Goal: Transaction & Acquisition: Book appointment/travel/reservation

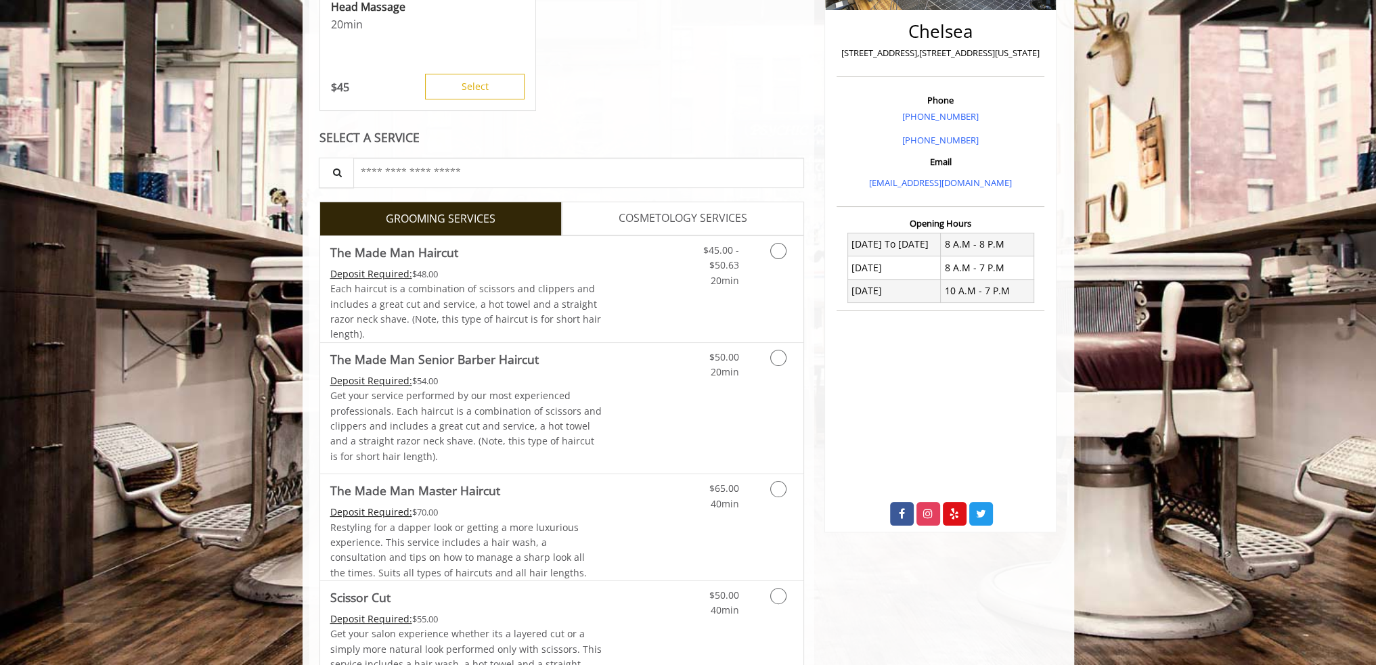
scroll to position [338, 0]
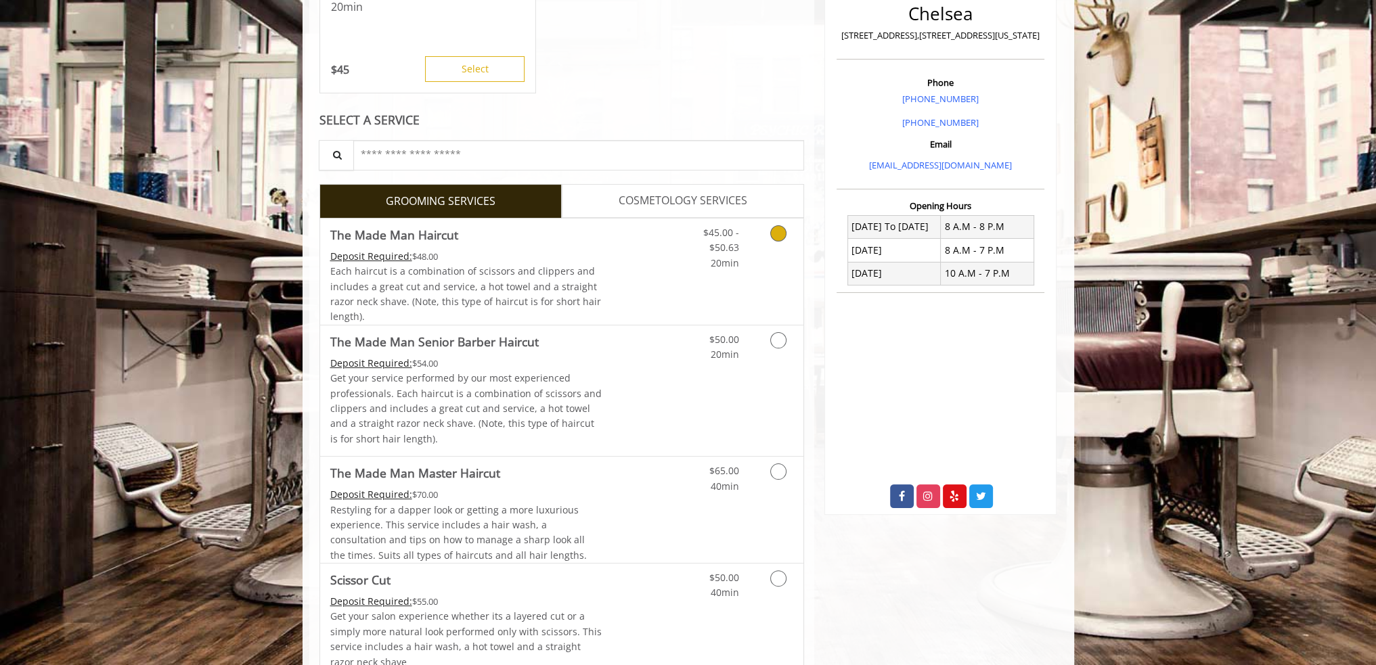
click at [777, 232] on icon "Grooming services" at bounding box center [778, 233] width 16 height 16
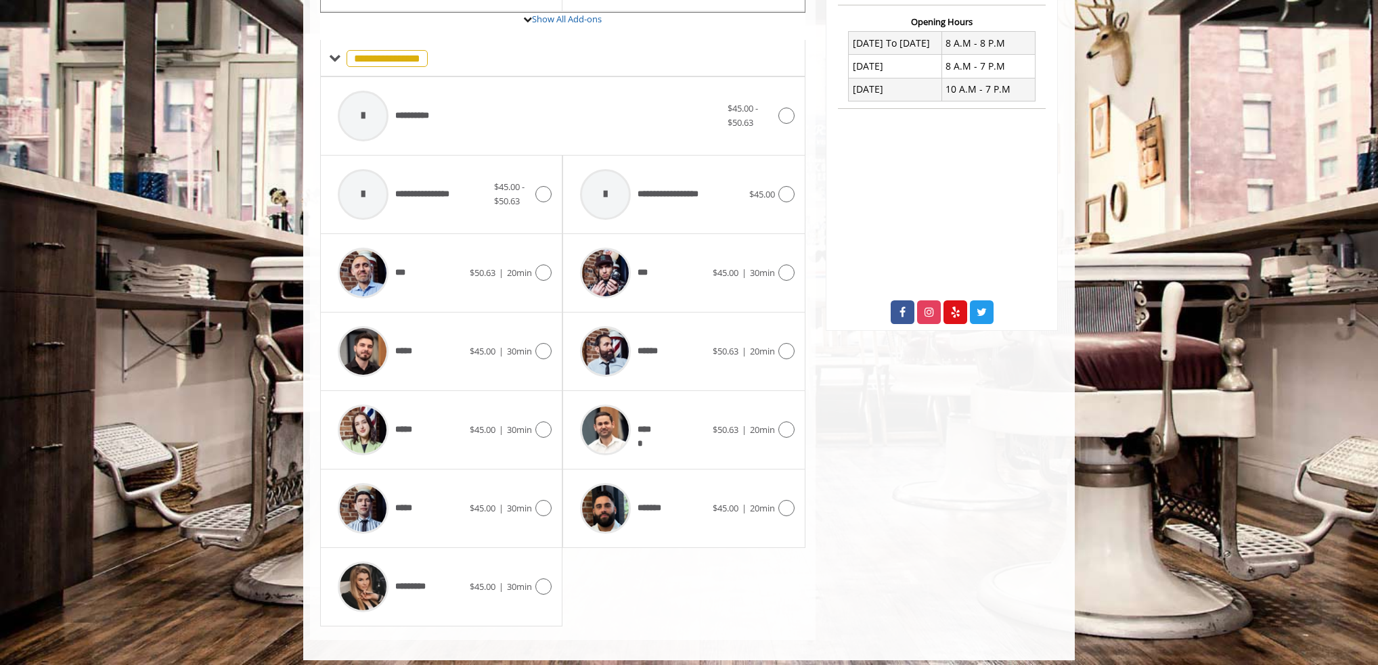
scroll to position [528, 0]
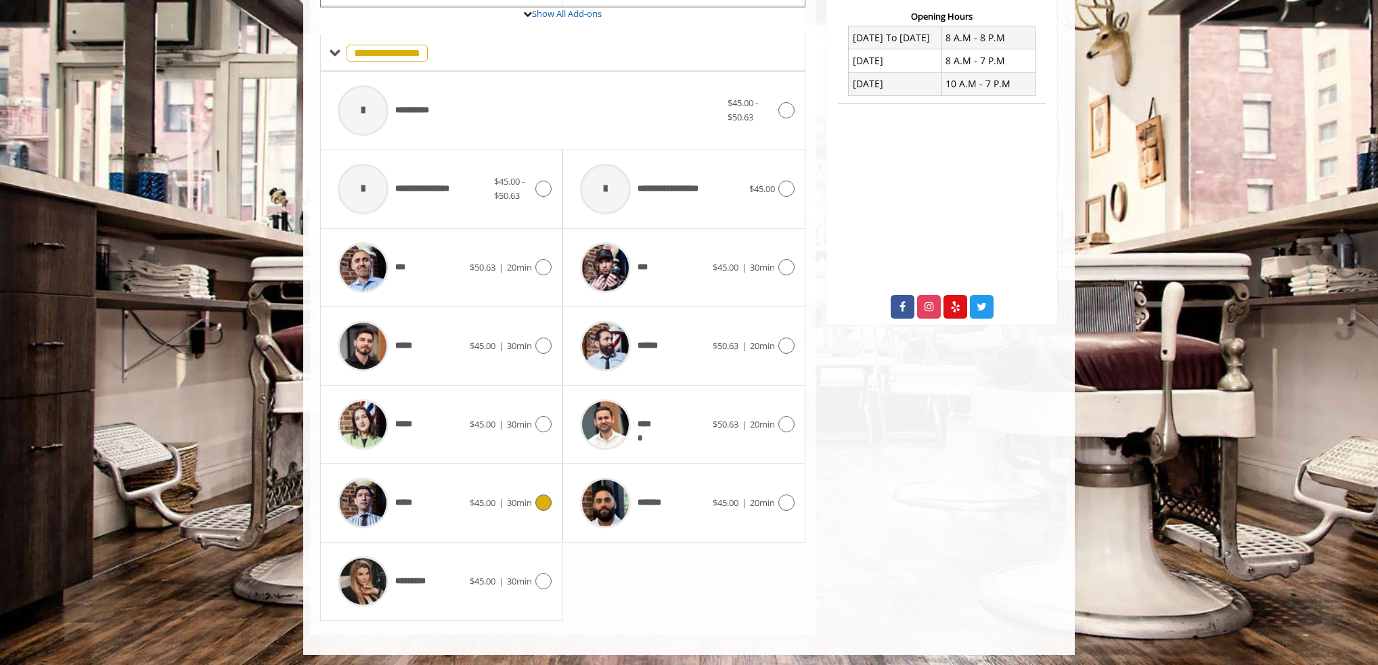
click at [549, 497] on icon at bounding box center [543, 503] width 16 height 16
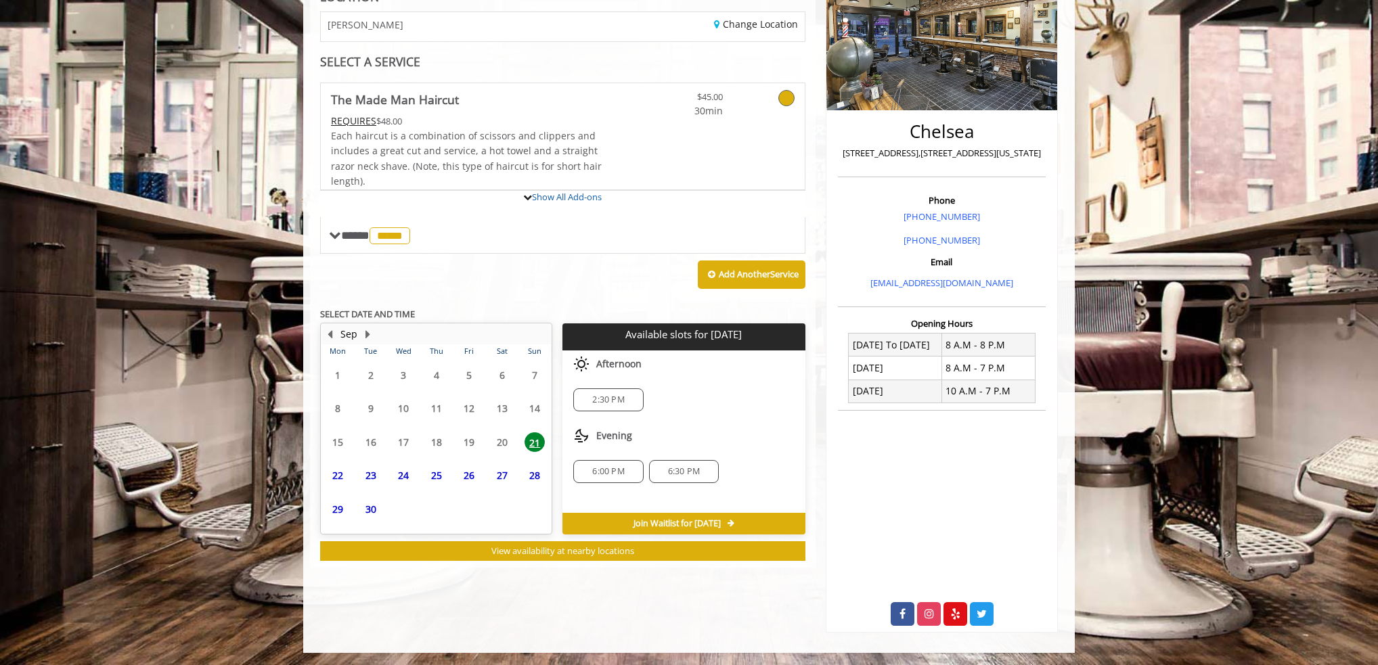
scroll to position [279, 0]
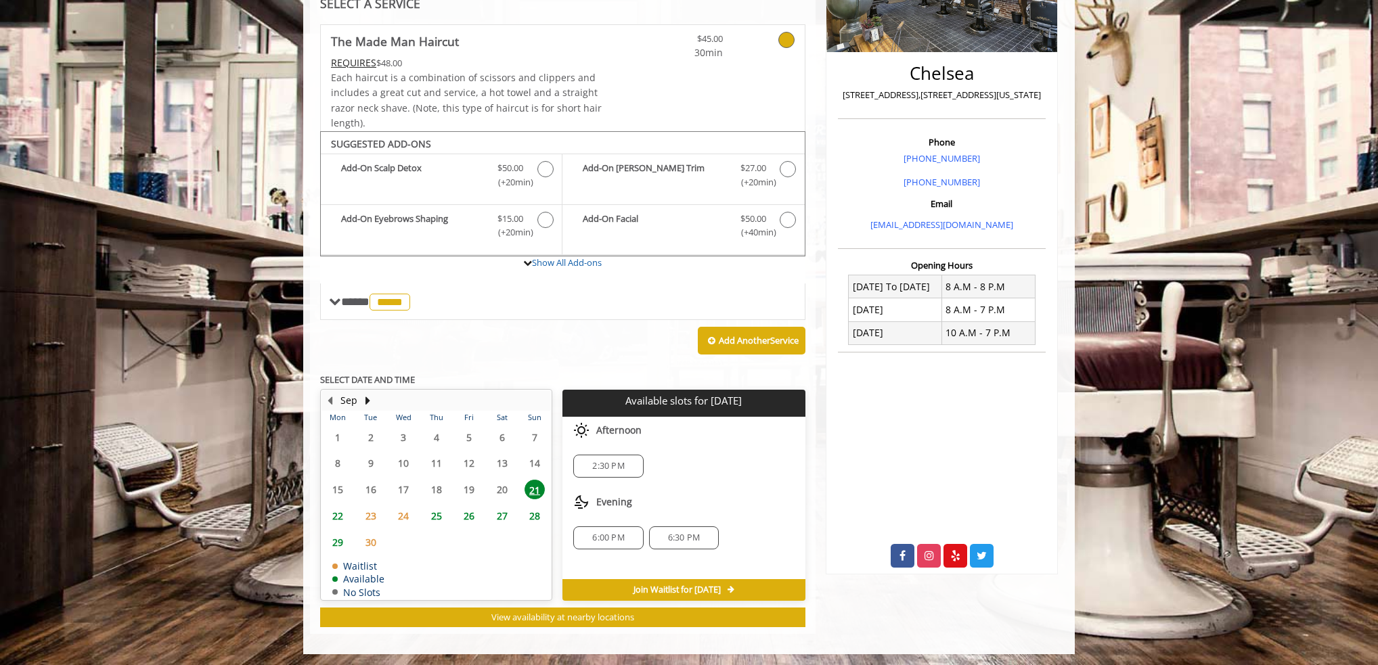
click at [622, 465] on span "2:30 PM" at bounding box center [608, 466] width 32 height 11
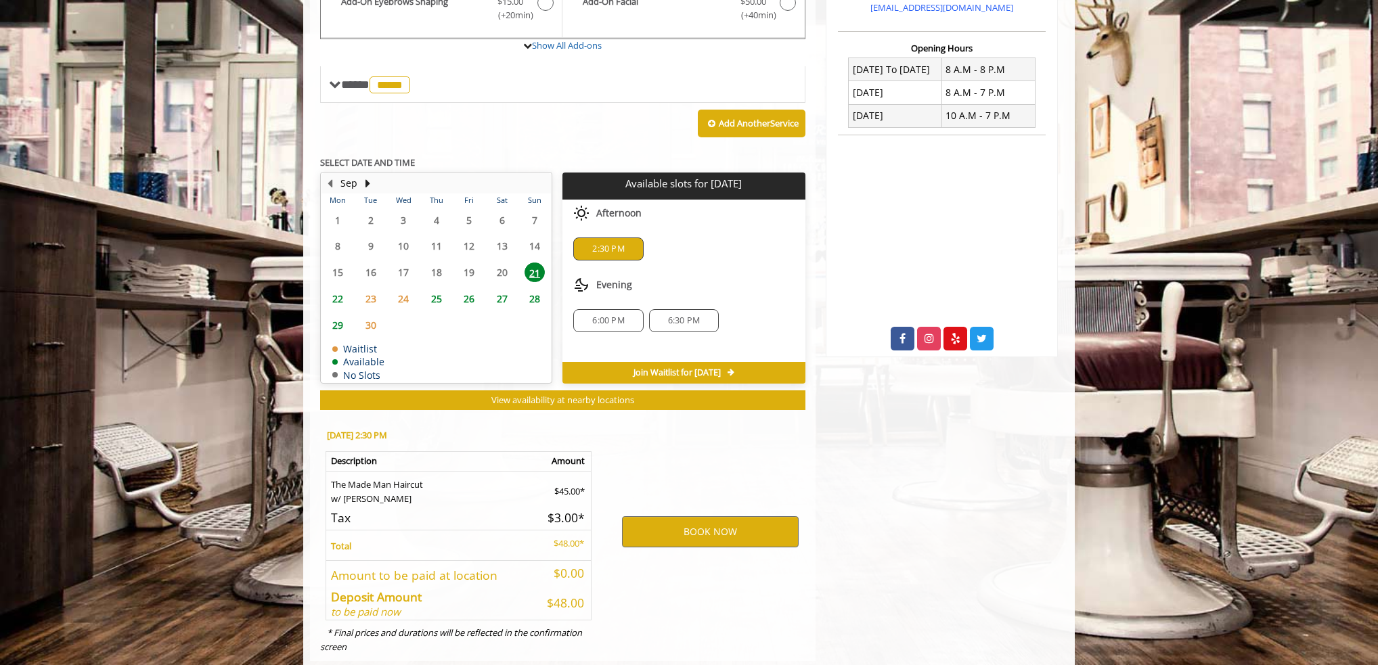
scroll to position [522, 0]
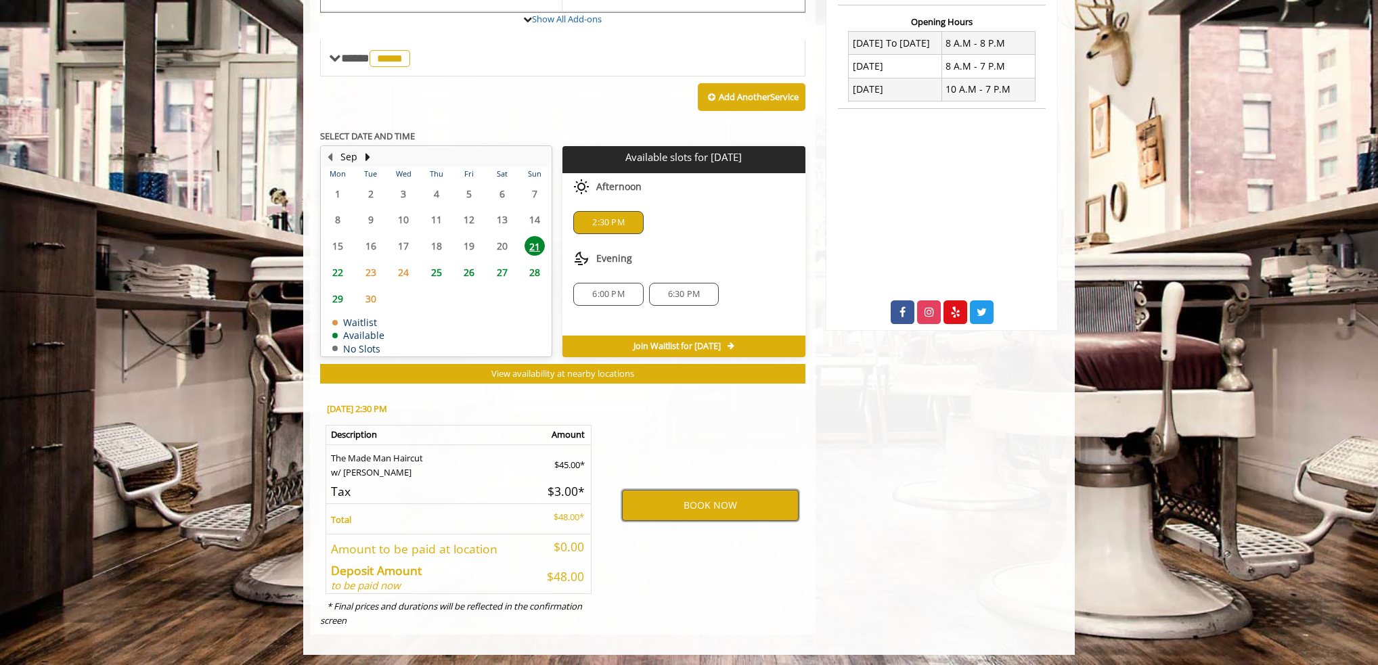
click at [725, 504] on button "BOOK NOW" at bounding box center [710, 505] width 177 height 31
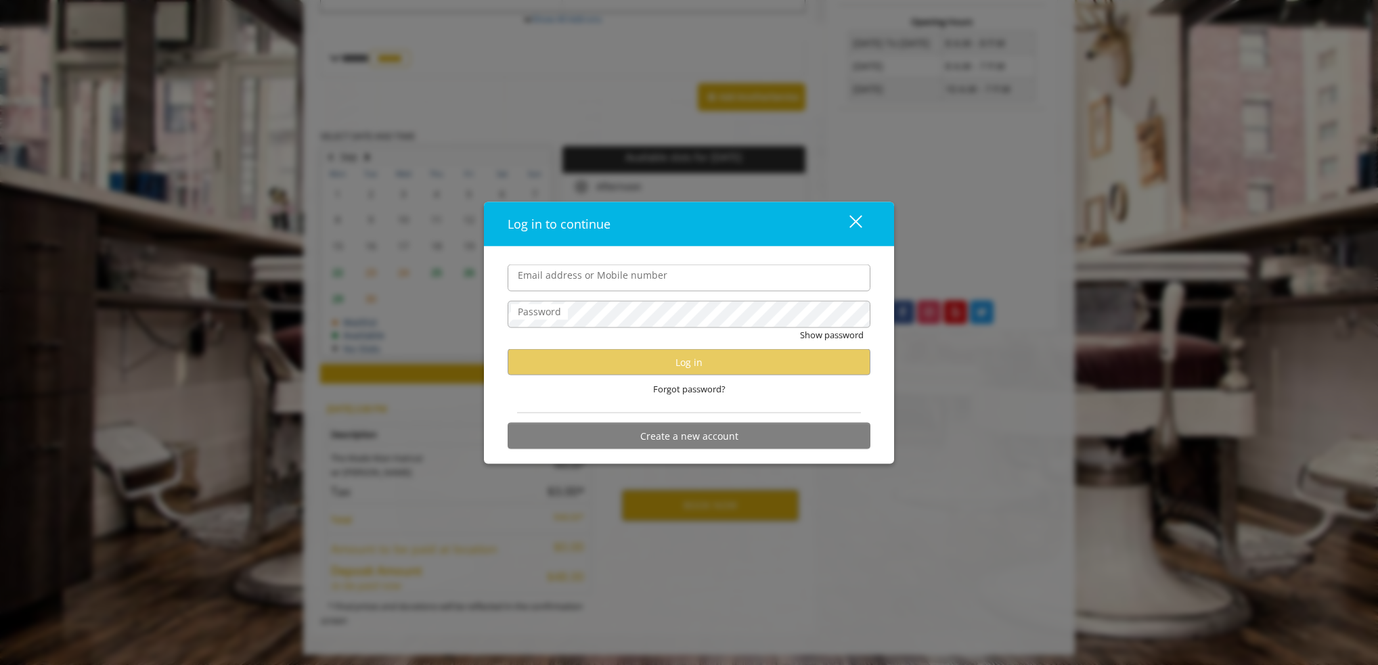
type input "**********"
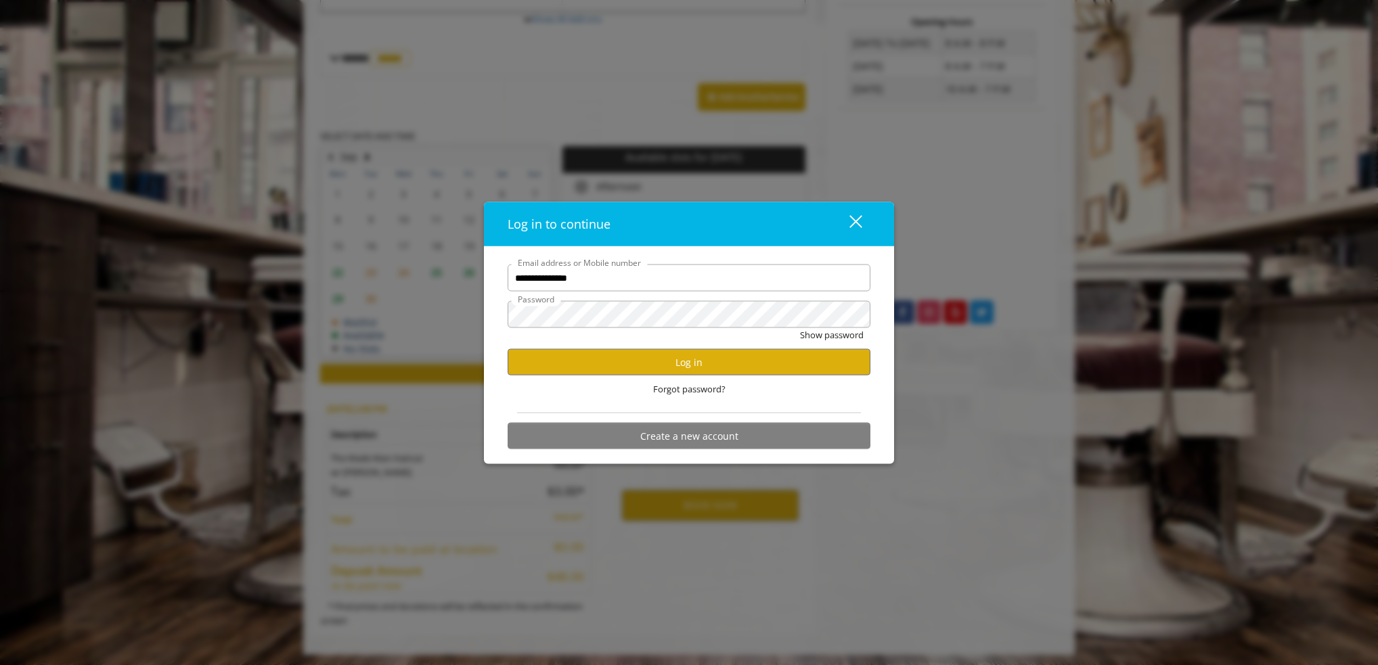
scroll to position [0, 0]
click at [637, 347] on div "Show password" at bounding box center [688, 338] width 363 height 21
click at [641, 374] on button "Log in" at bounding box center [688, 362] width 363 height 26
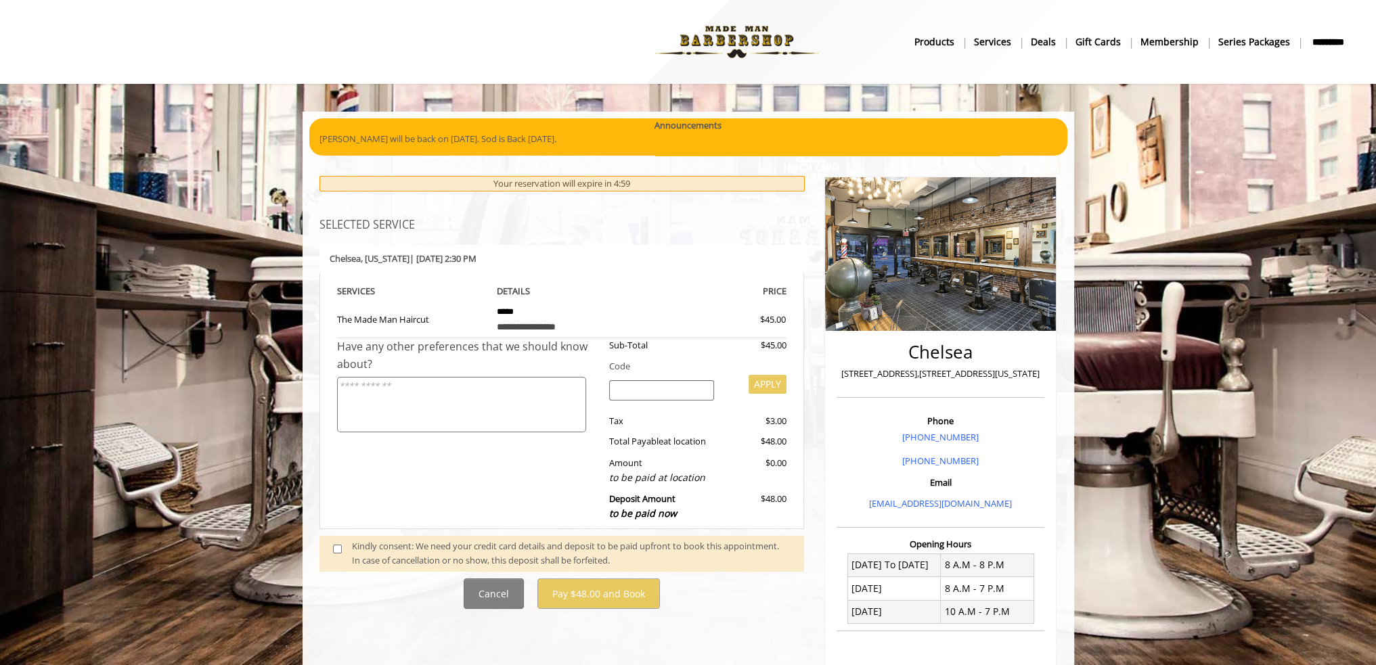
click at [327, 545] on span at bounding box center [343, 553] width 40 height 28
click at [328, 545] on span at bounding box center [343, 553] width 40 height 28
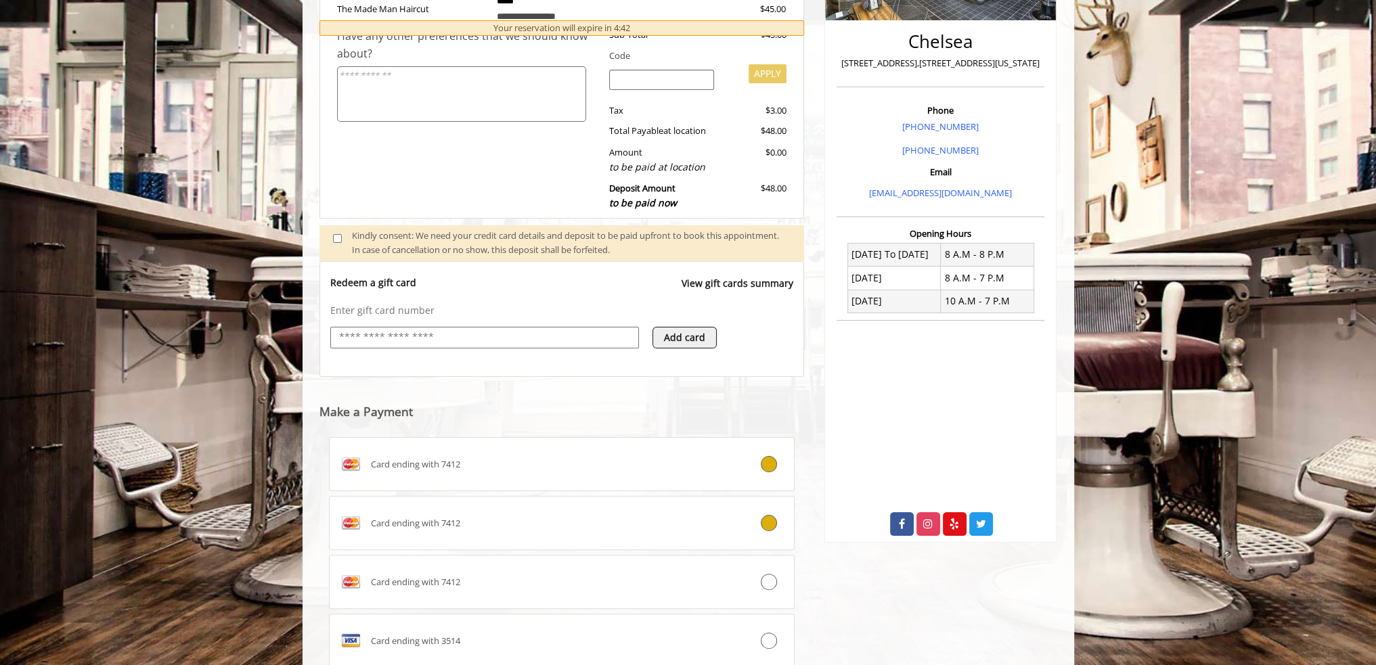
scroll to position [660, 0]
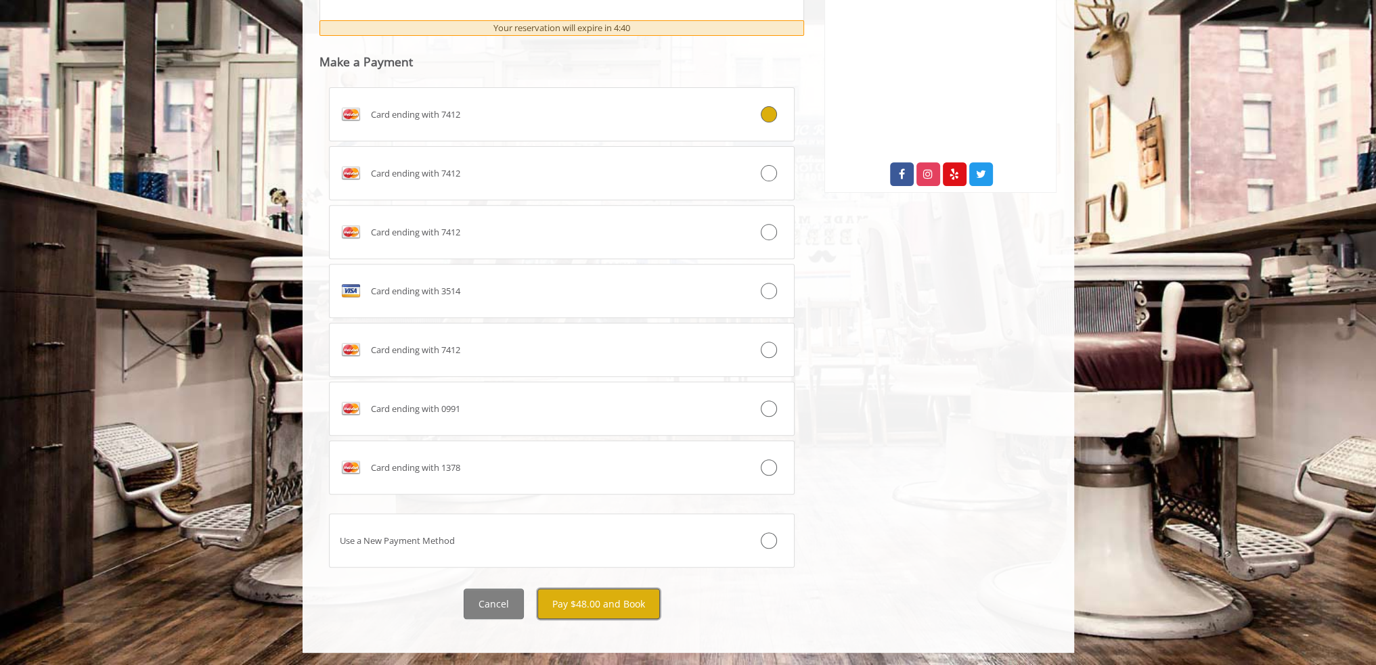
click at [610, 612] on button "Pay $48.00 and Book" at bounding box center [598, 604] width 122 height 30
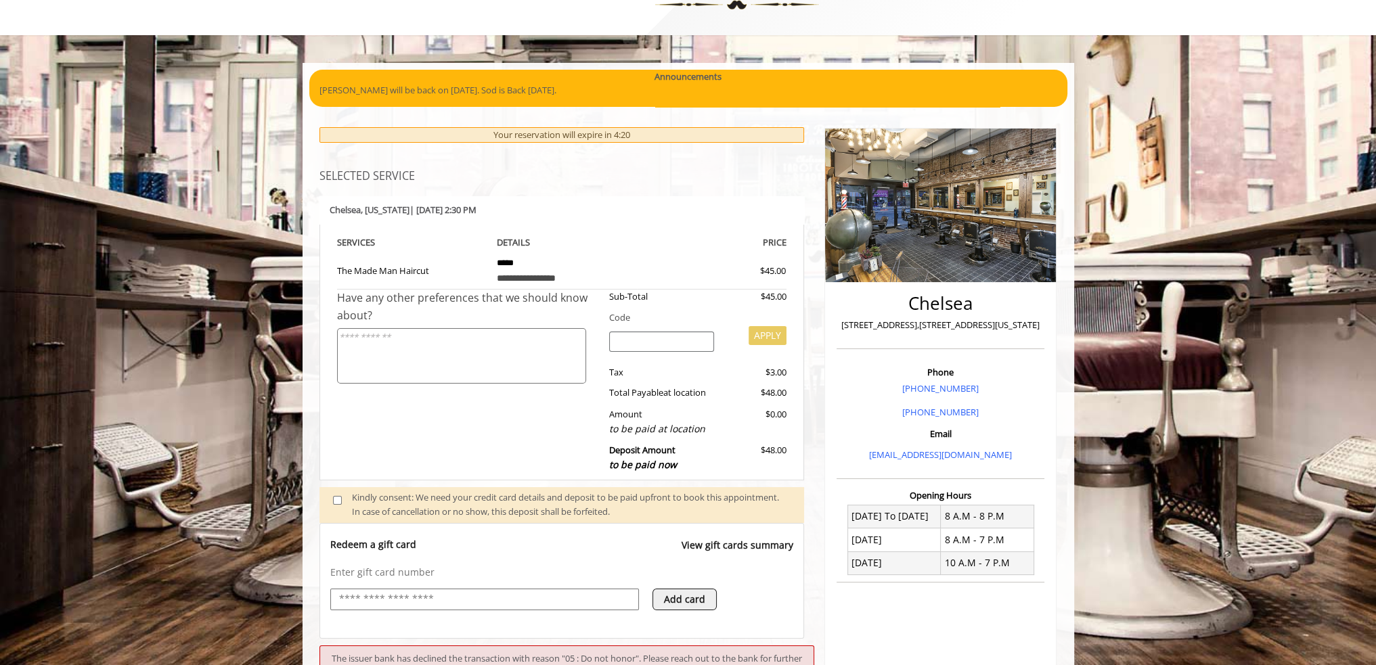
scroll to position [23, 0]
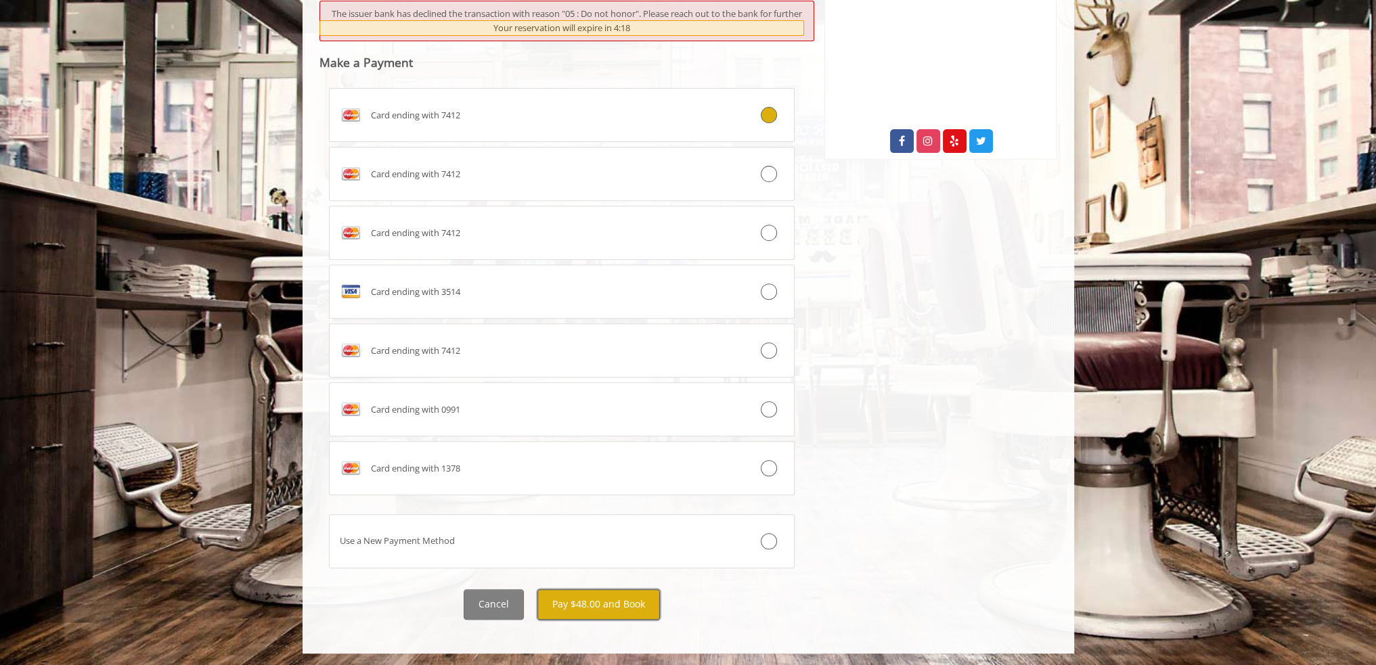
click at [620, 598] on button "Pay $48.00 and Book" at bounding box center [598, 604] width 122 height 30
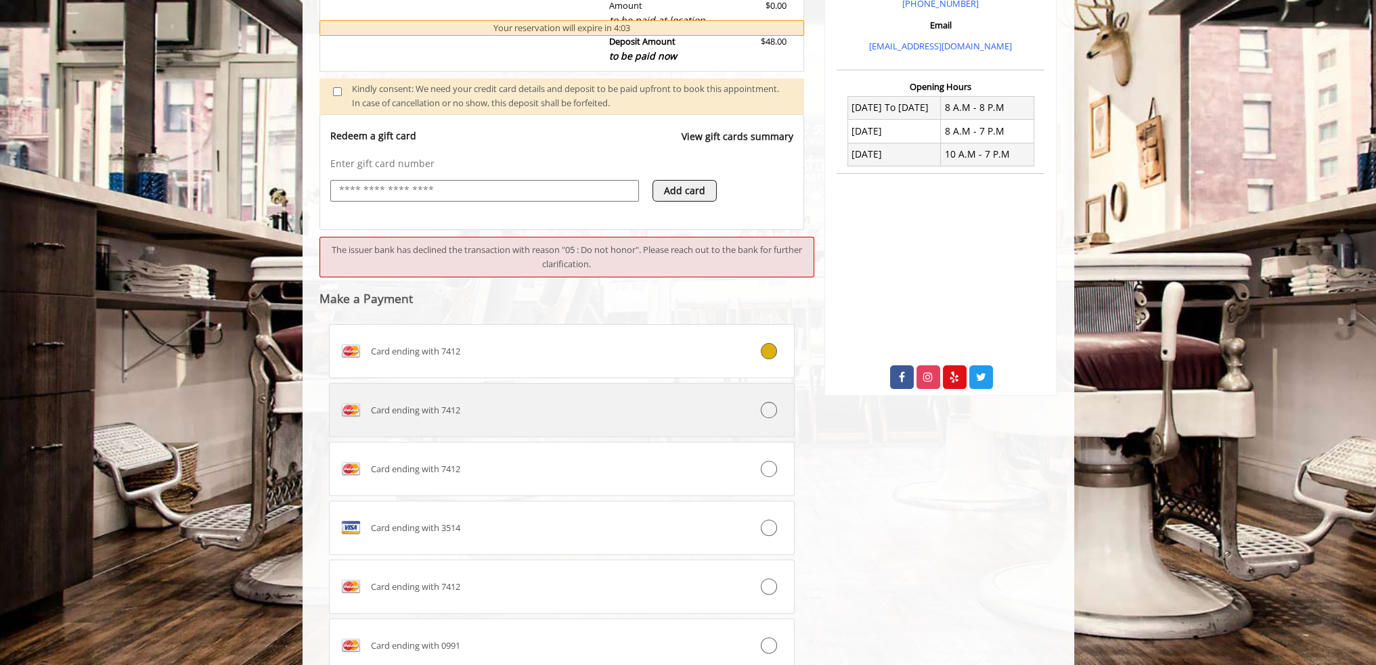
scroll to position [694, 0]
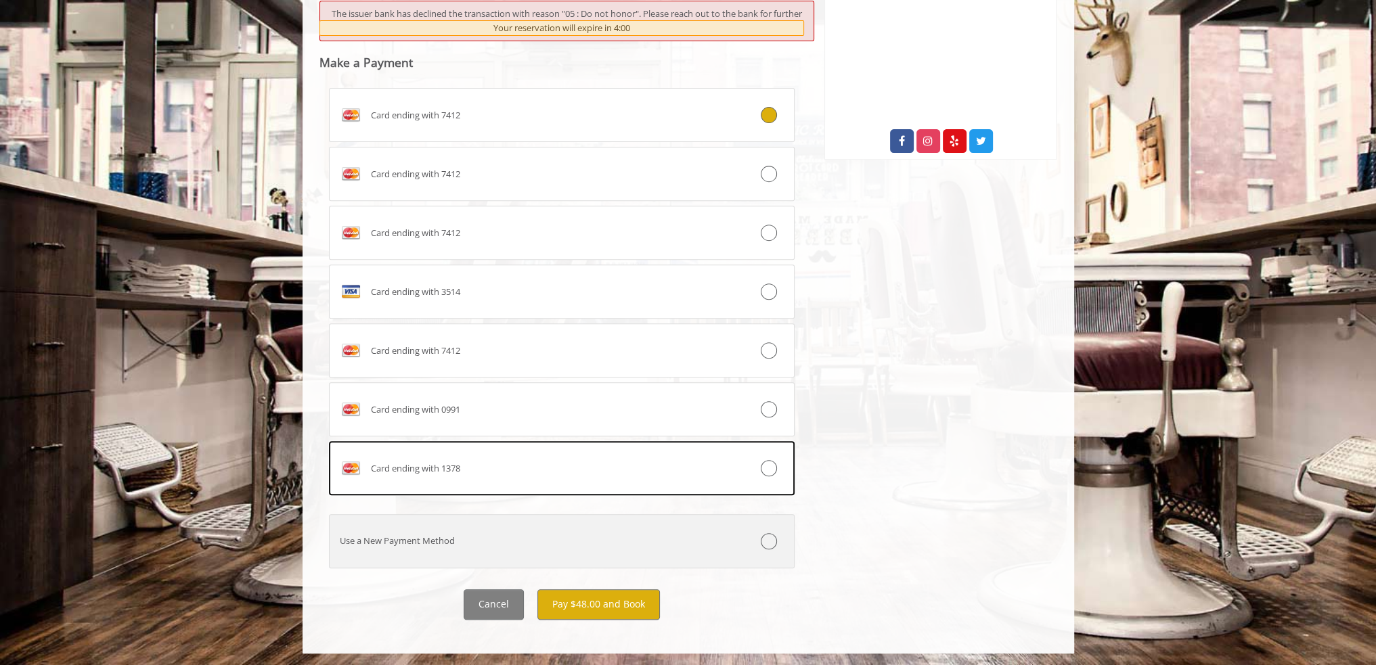
click at [558, 546] on div "Use a New Payment Method" at bounding box center [523, 541] width 387 height 14
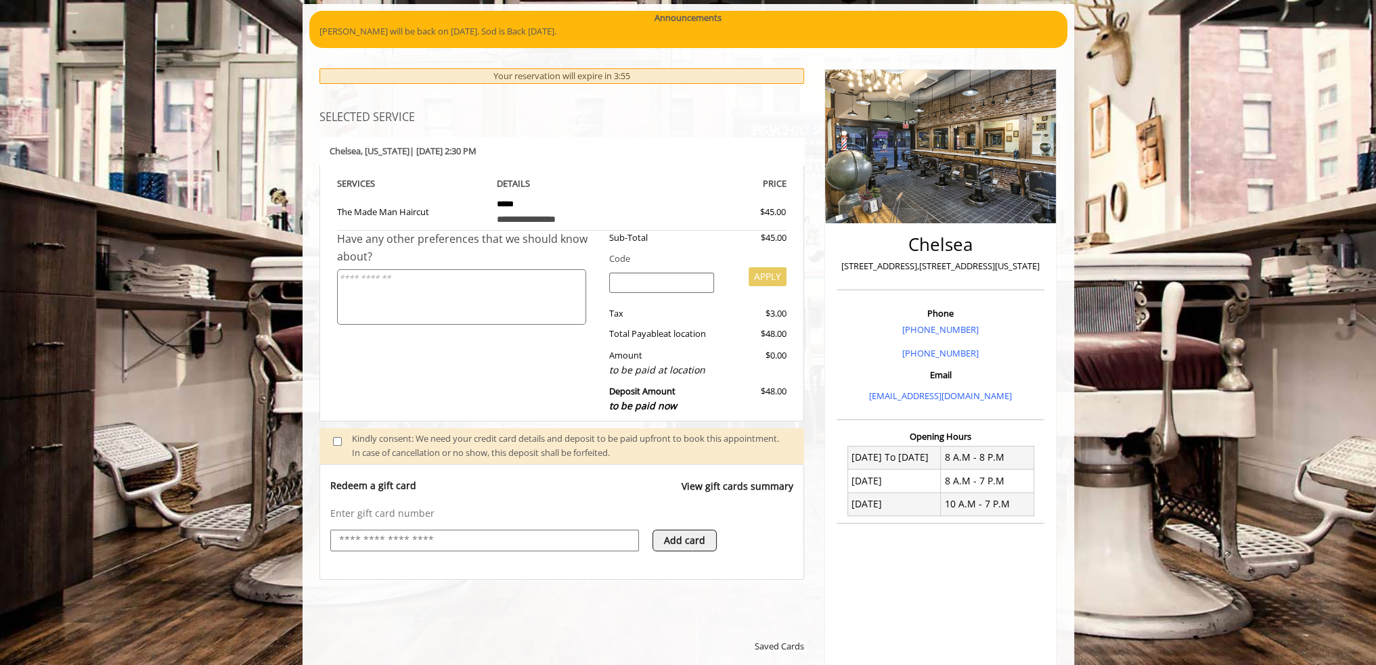
scroll to position [135, 0]
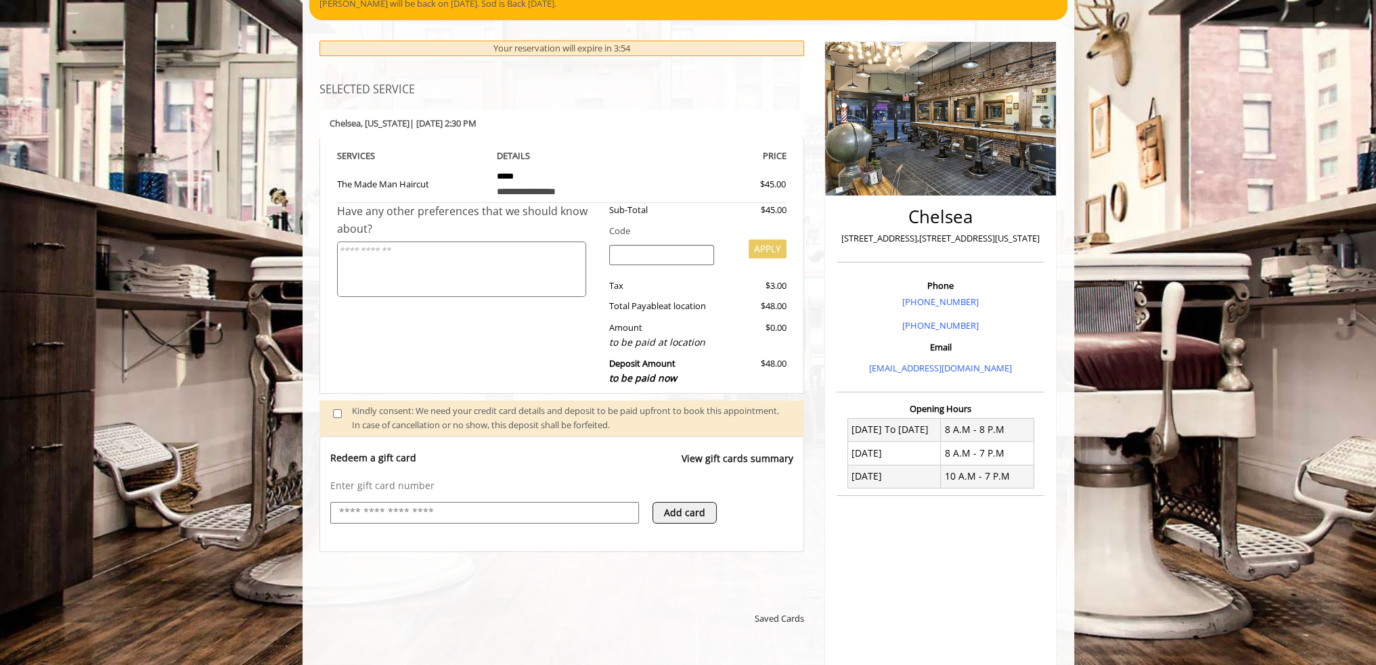
click at [464, 492] on div "Enter gift card number Add card" at bounding box center [562, 508] width 464 height 58
click at [472, 508] on input "text" at bounding box center [485, 513] width 294 height 16
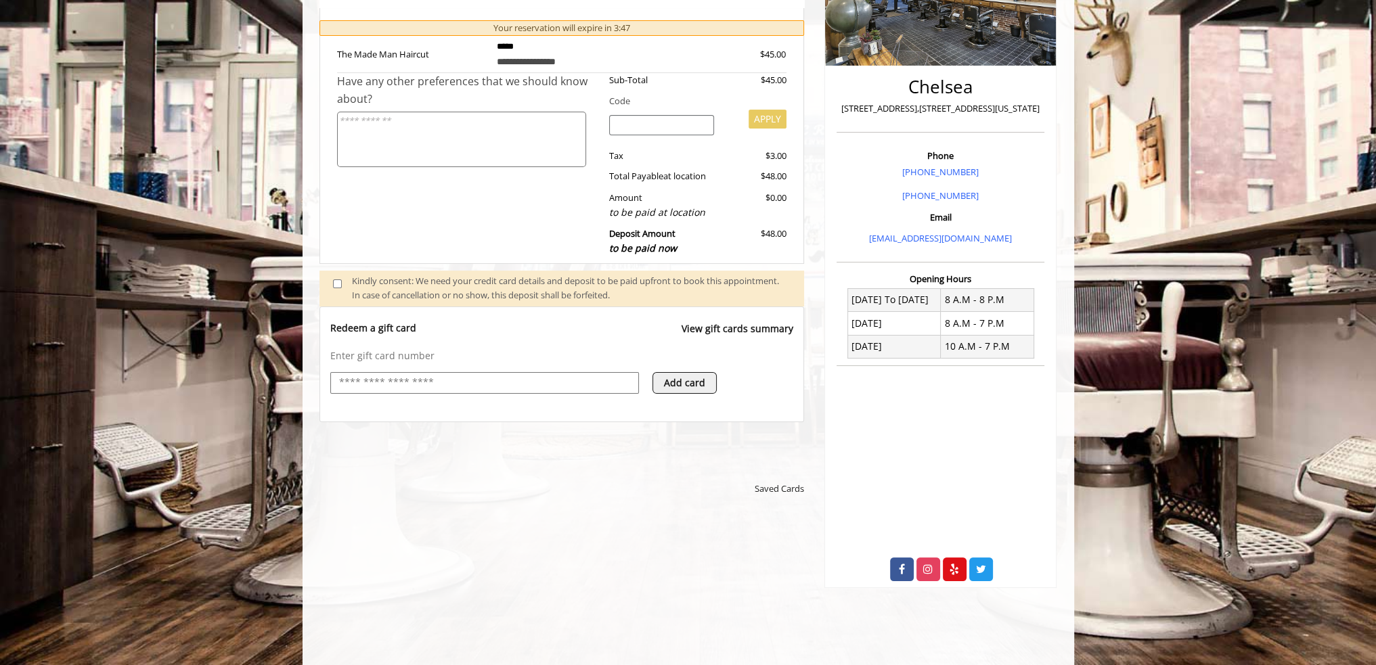
scroll to position [191, 0]
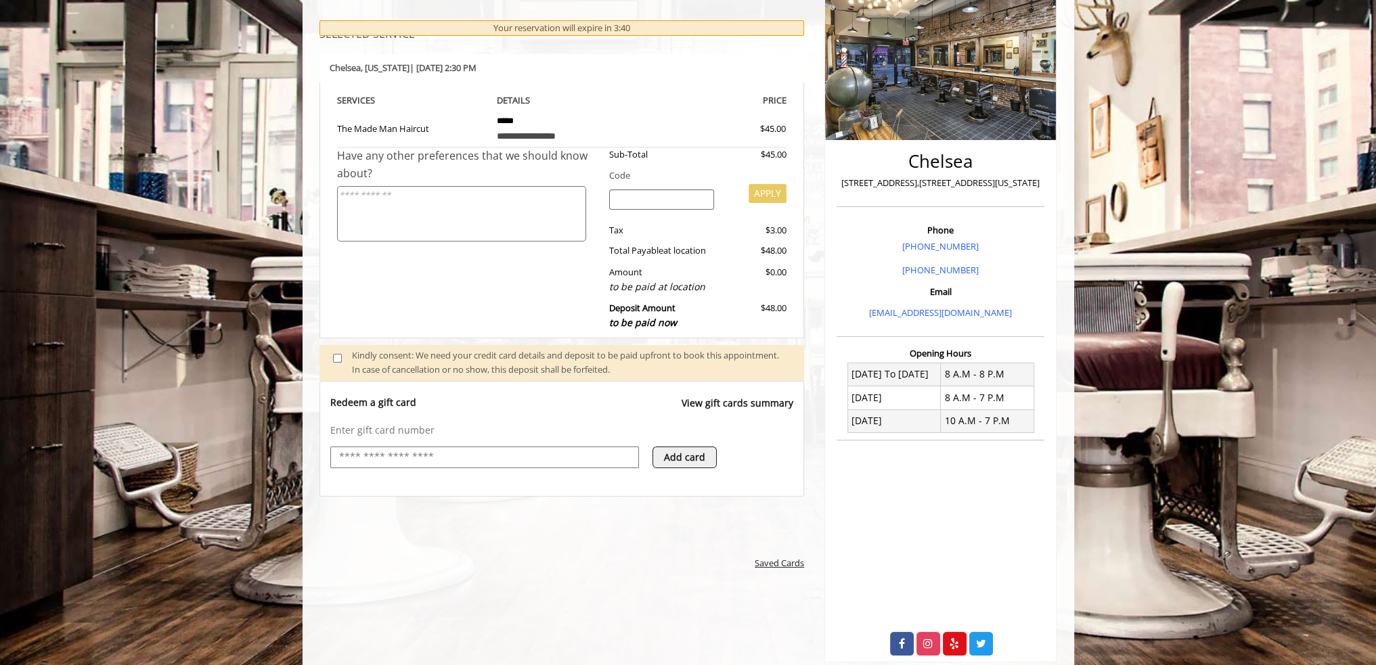
click at [796, 564] on span "Saved Cards" at bounding box center [778, 563] width 49 height 14
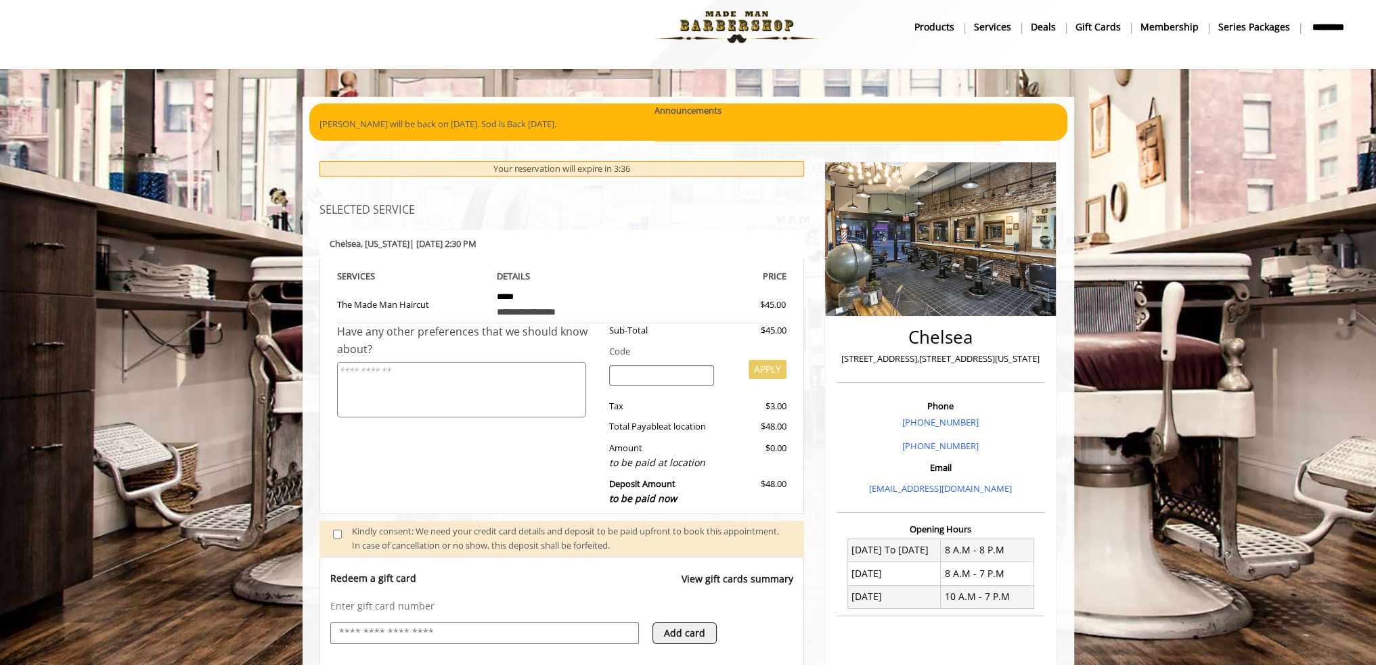
scroll to position [0, 0]
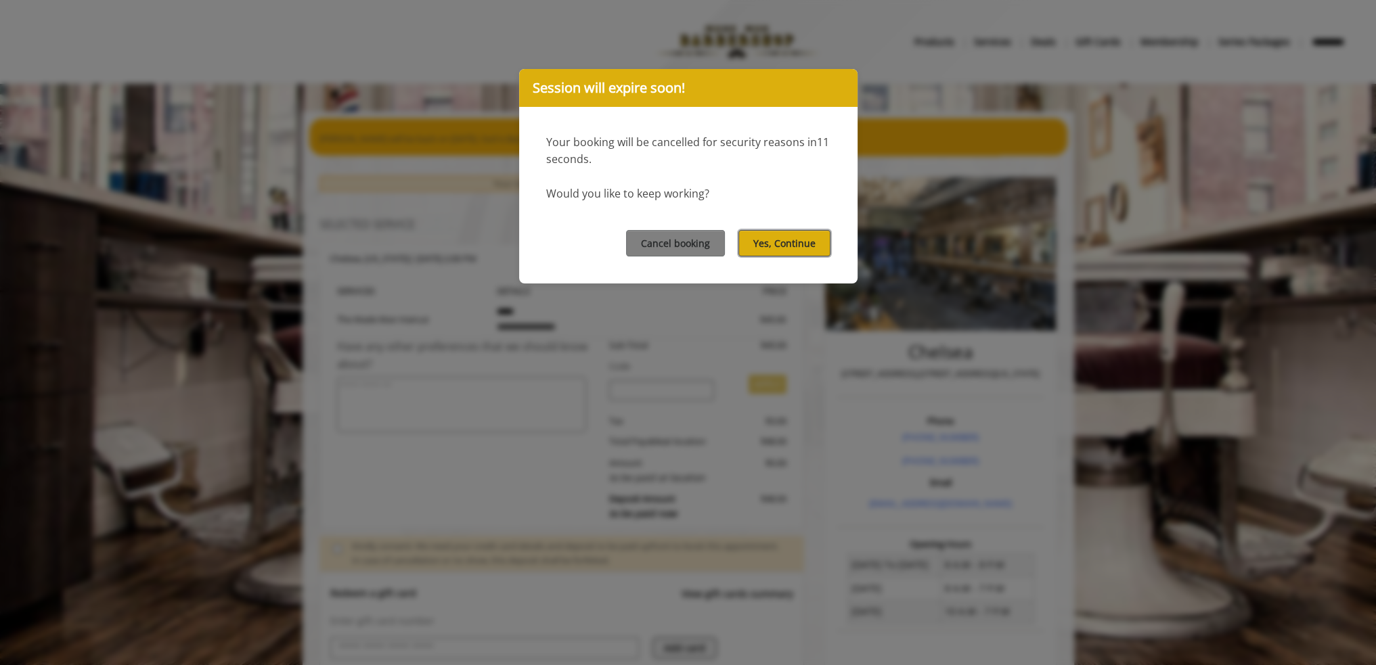
click at [807, 251] on button "Yes, Continue" at bounding box center [784, 243] width 92 height 26
click at [792, 248] on button "Yes, Continue" at bounding box center [784, 243] width 92 height 26
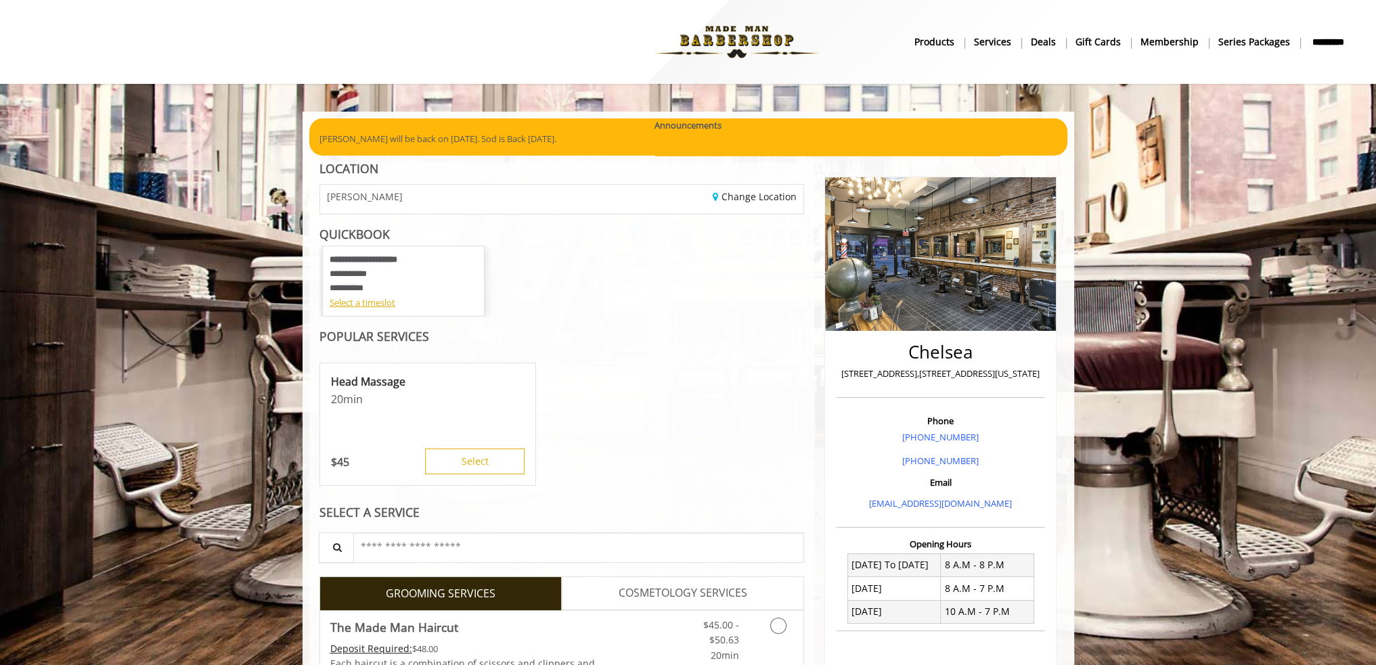
click at [1323, 45] on b "*********" at bounding box center [1327, 42] width 37 height 15
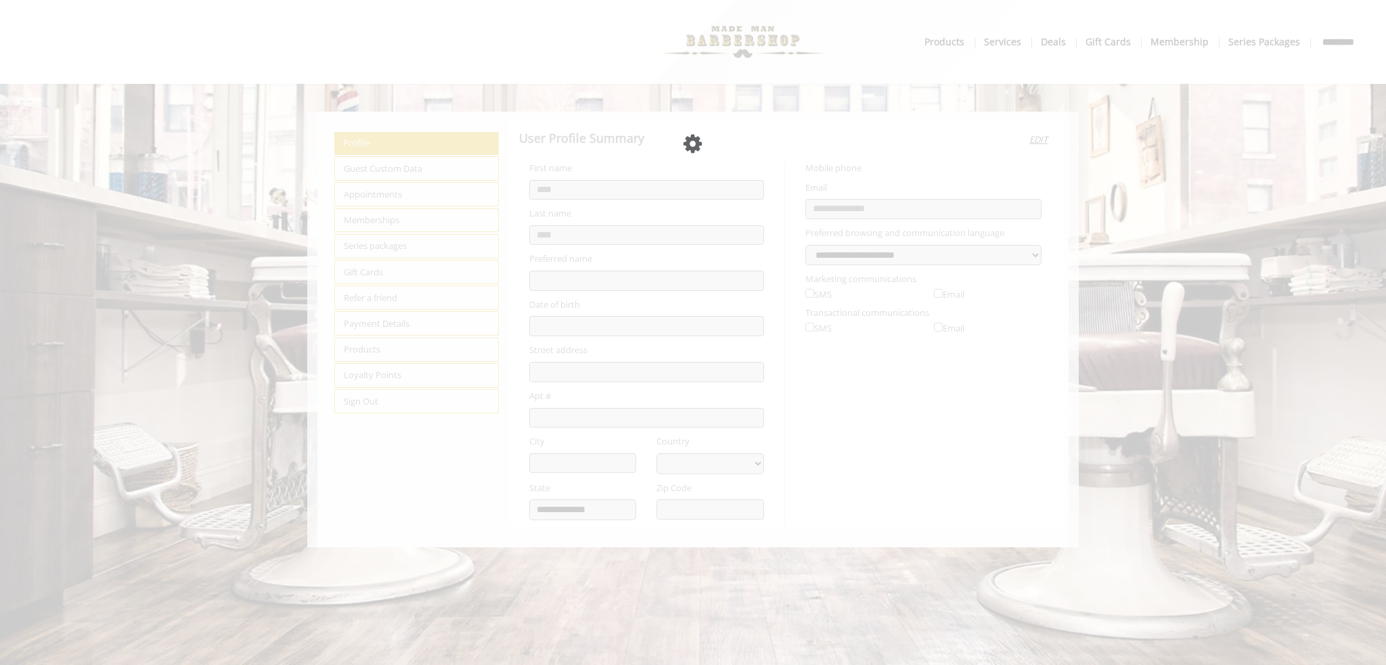
select select "***"
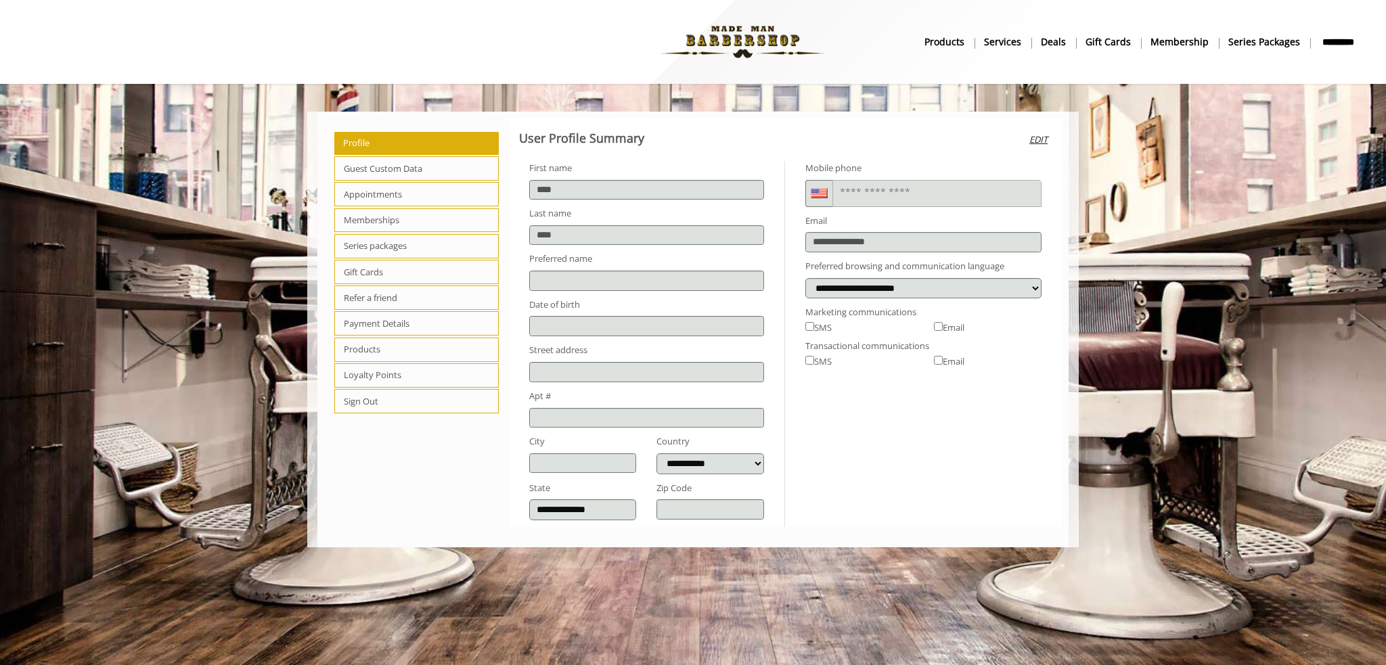
click at [399, 324] on span "Payment Details" at bounding box center [416, 323] width 164 height 24
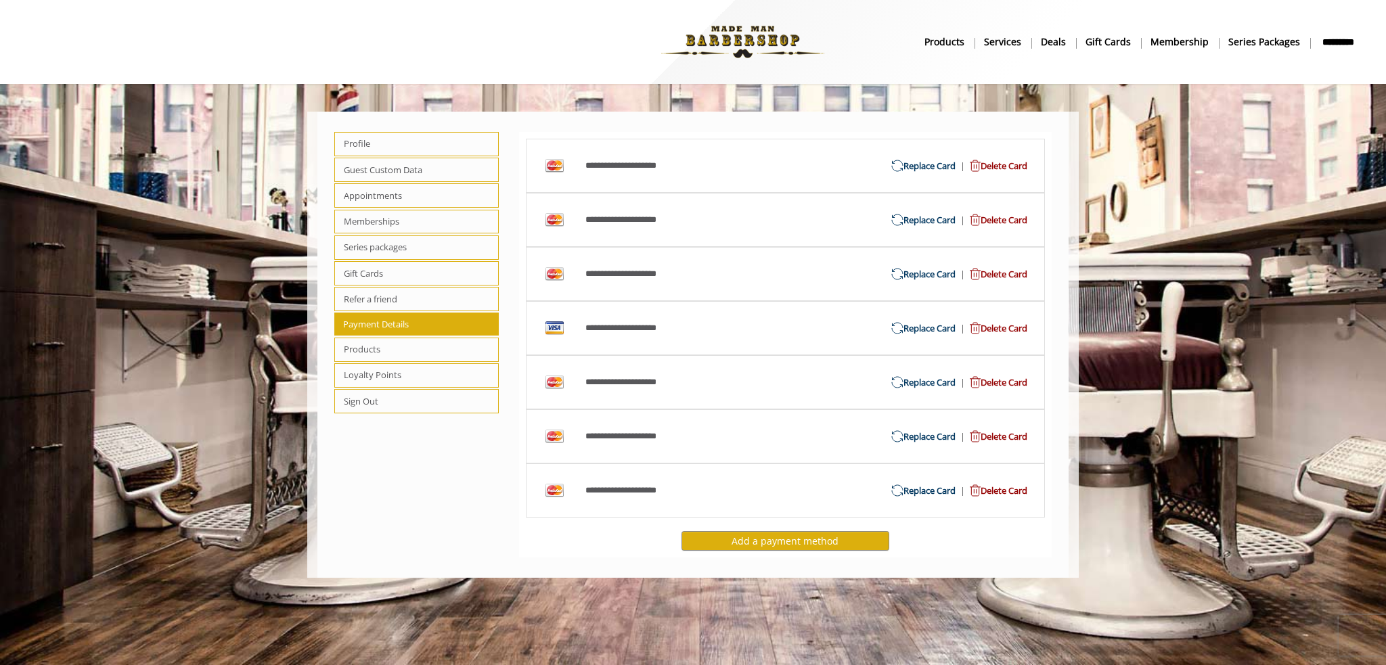
click at [991, 492] on span "Delete Card" at bounding box center [996, 491] width 62 height 14
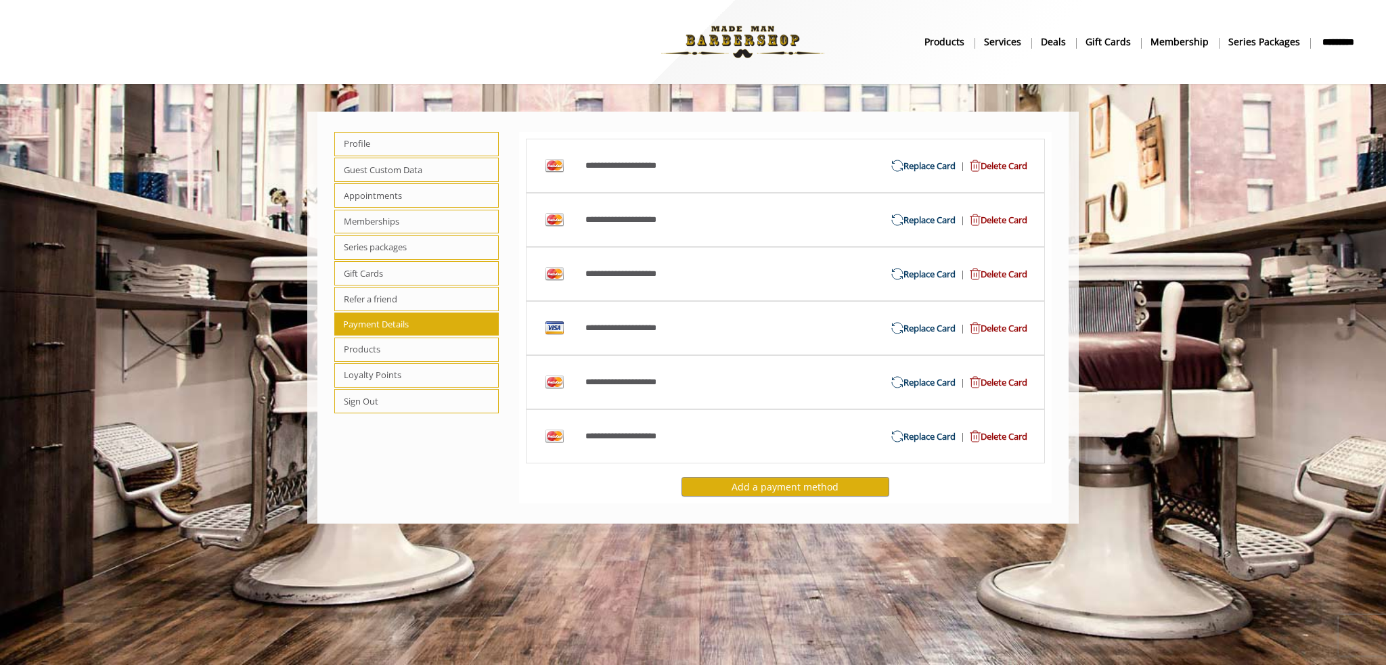
click at [1004, 432] on span "Delete Card" at bounding box center [996, 437] width 62 height 14
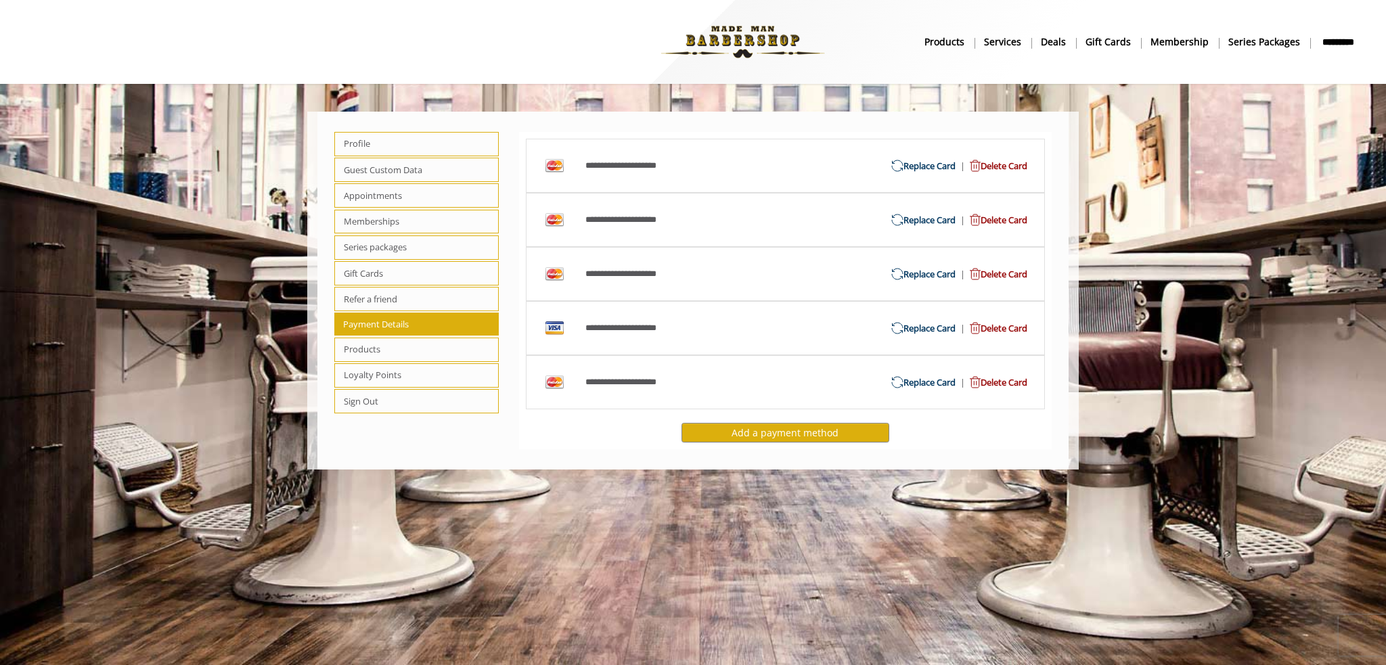
click at [1007, 381] on span "Delete Card" at bounding box center [996, 383] width 62 height 14
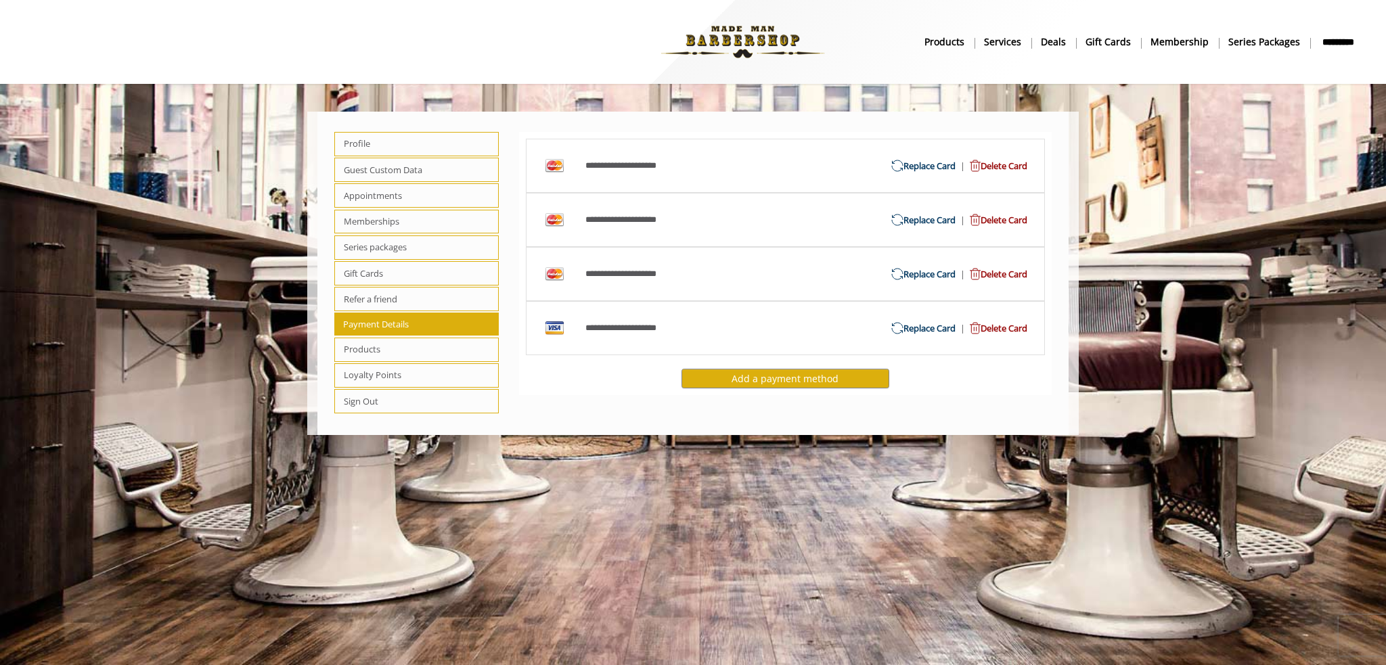
click at [995, 324] on span "Delete Card" at bounding box center [996, 328] width 62 height 14
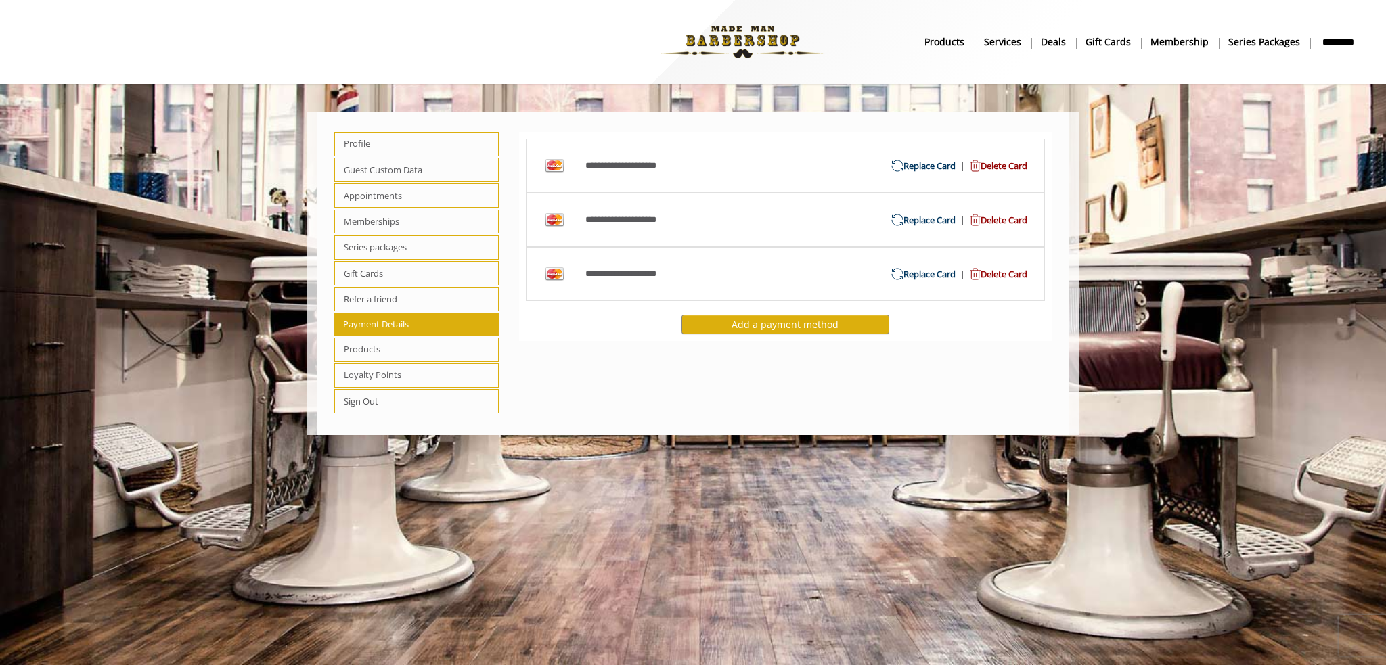
click at [993, 273] on span "Delete Card" at bounding box center [996, 274] width 62 height 14
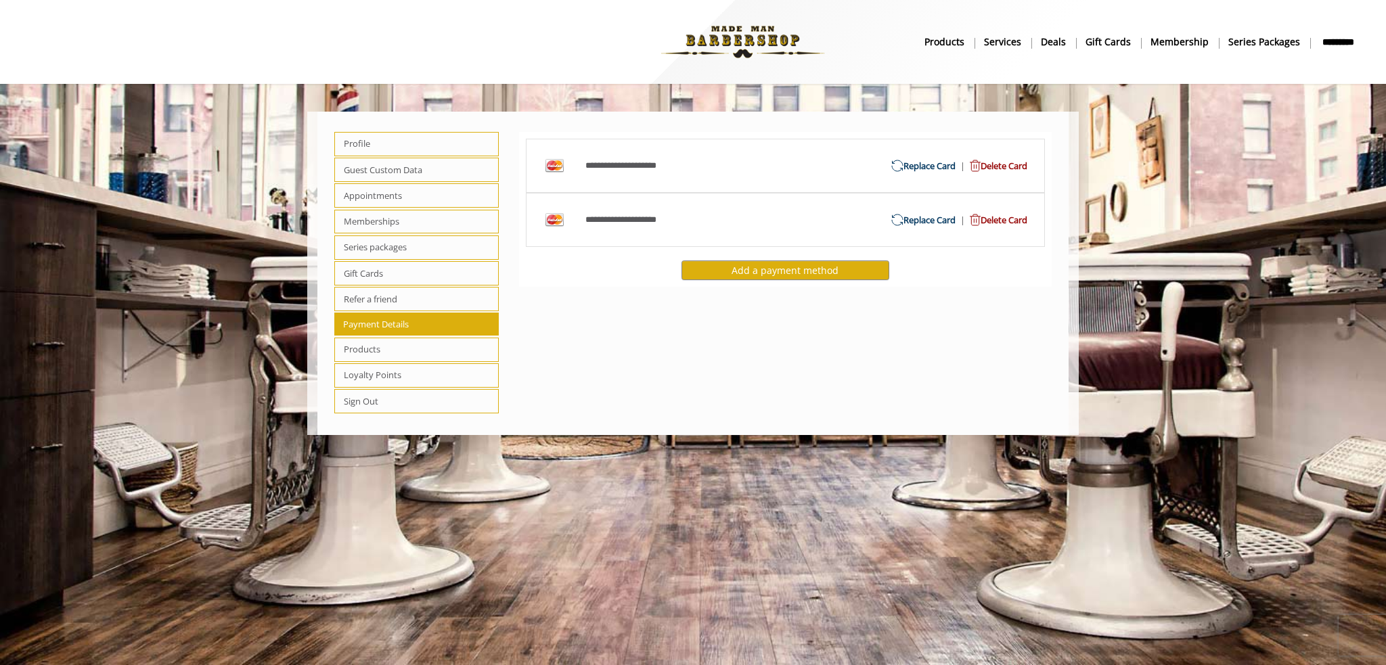
click at [993, 231] on div "**********" at bounding box center [785, 219] width 505 height 39
click at [998, 222] on span "Delete Card" at bounding box center [996, 220] width 62 height 14
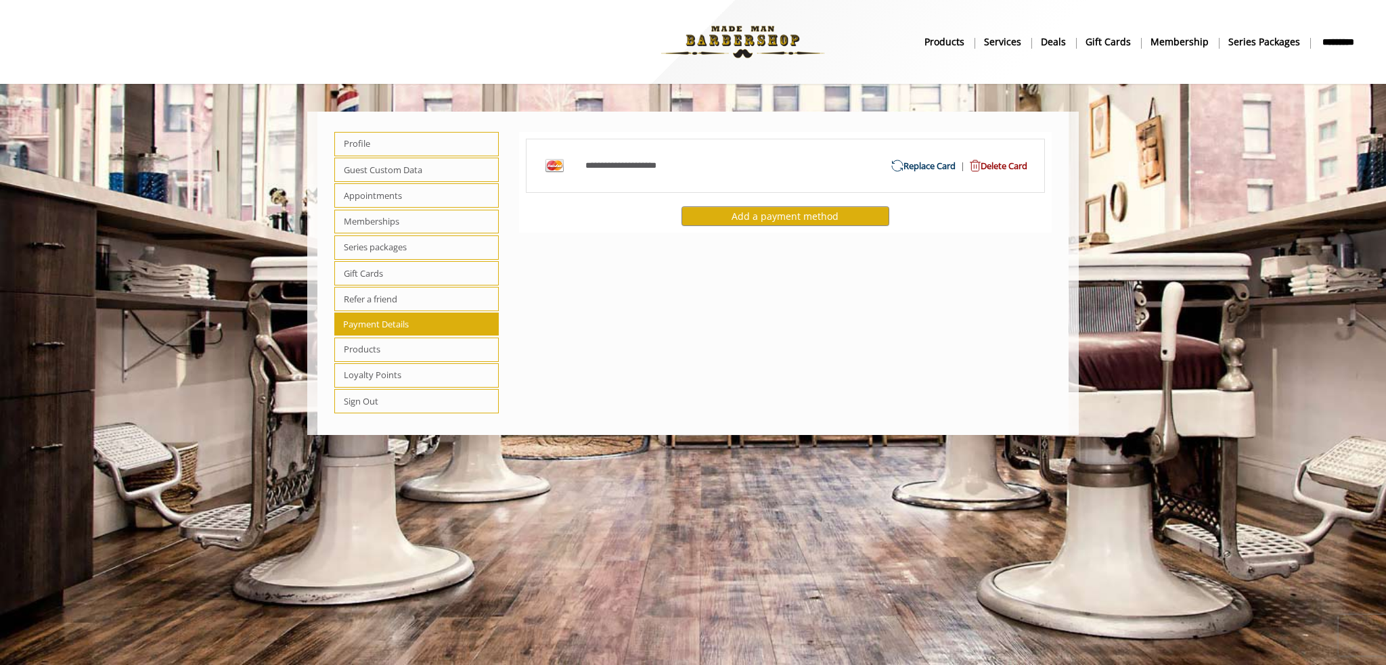
click at [1003, 164] on span "Delete Card" at bounding box center [996, 166] width 62 height 14
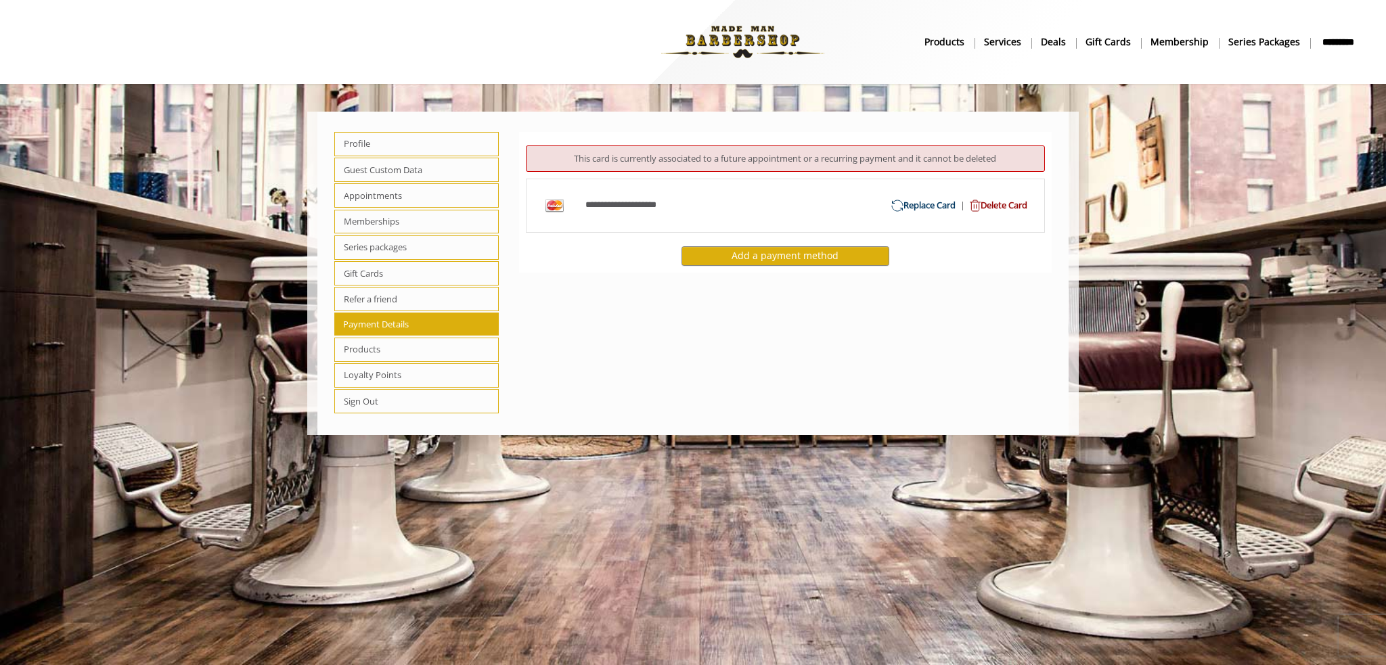
click at [909, 210] on span "Replace Card" at bounding box center [925, 205] width 69 height 14
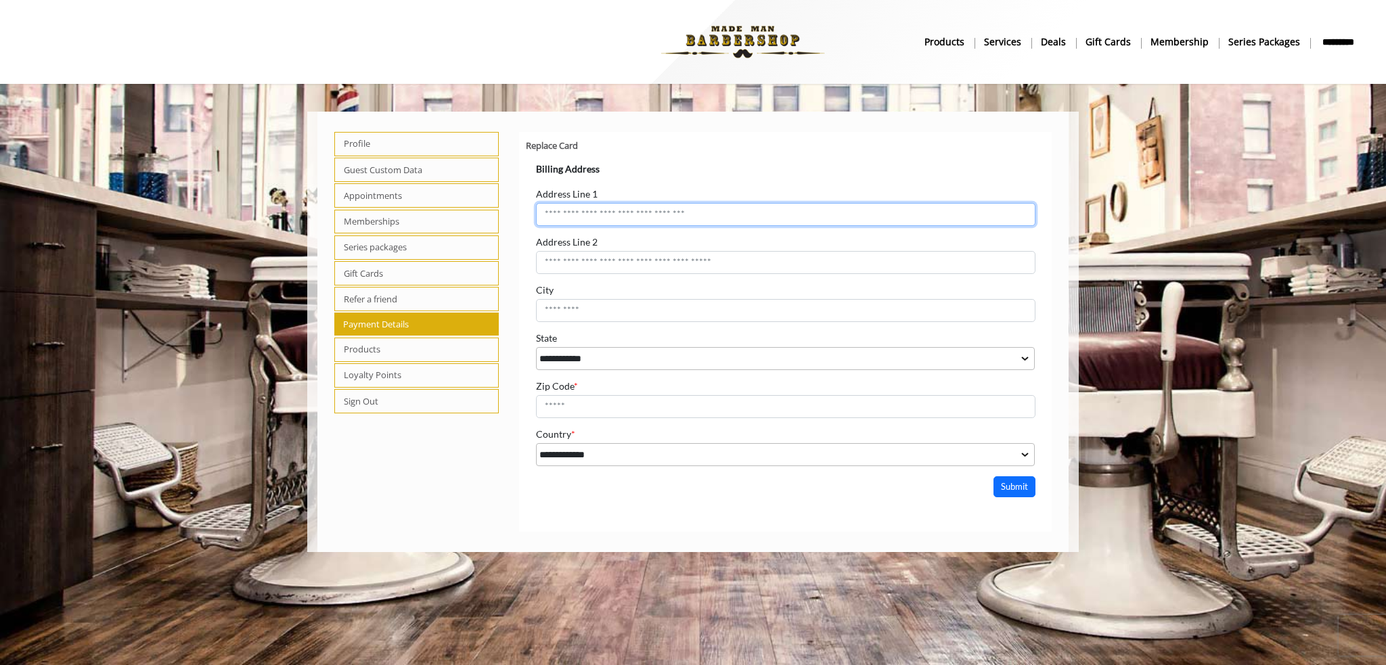
click at [656, 213] on input "Address Line 1" at bounding box center [784, 213] width 499 height 23
click at [648, 214] on input "Address Line 1" at bounding box center [784, 213] width 499 height 23
type input "**********"
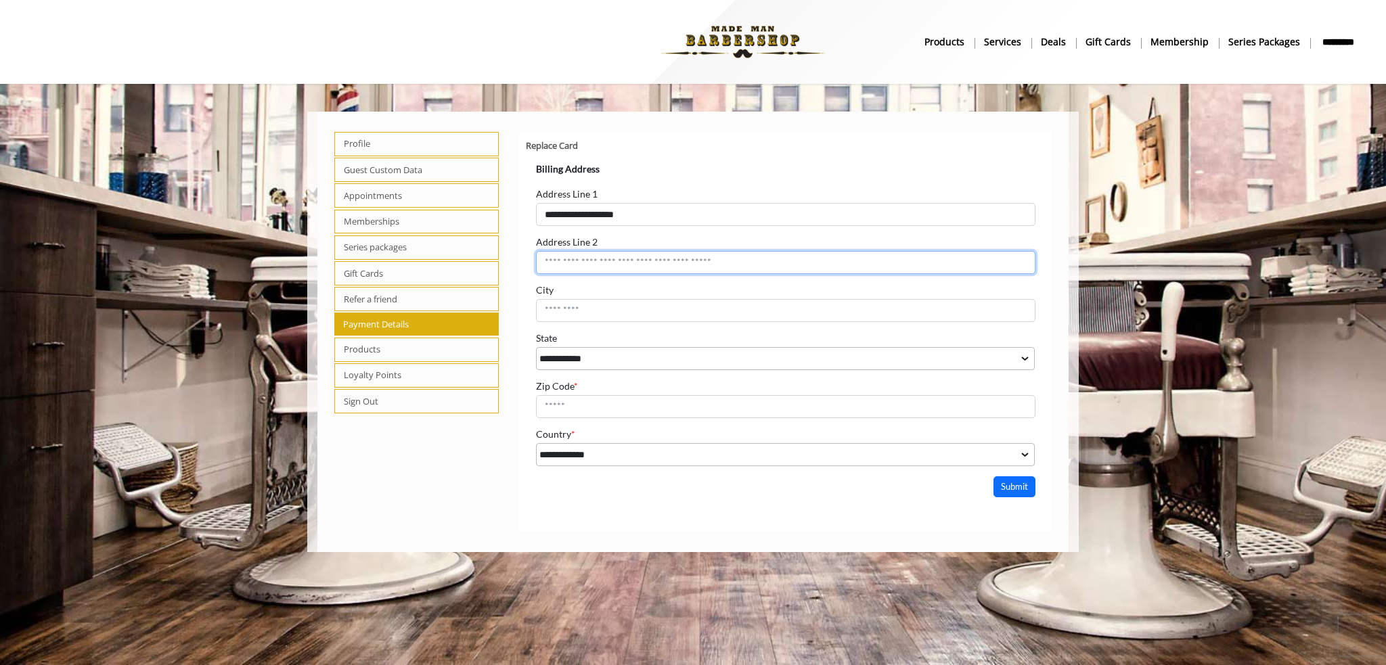
click at [681, 253] on input "Address Line 2" at bounding box center [784, 261] width 499 height 23
type input "**"
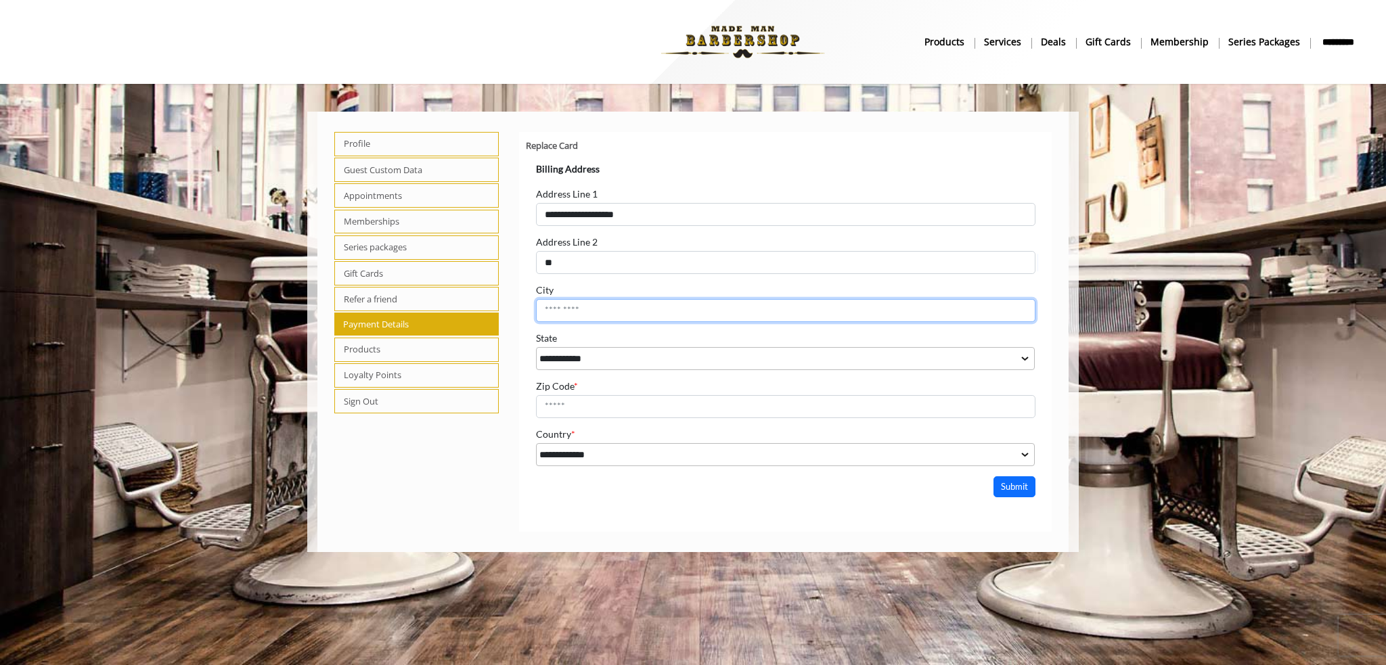
click at [637, 304] on input "City" at bounding box center [784, 309] width 499 height 23
drag, startPoint x: 597, startPoint y: 308, endPoint x: 574, endPoint y: 313, distance: 23.5
click at [574, 313] on input "*******" at bounding box center [784, 309] width 499 height 23
type input "*********"
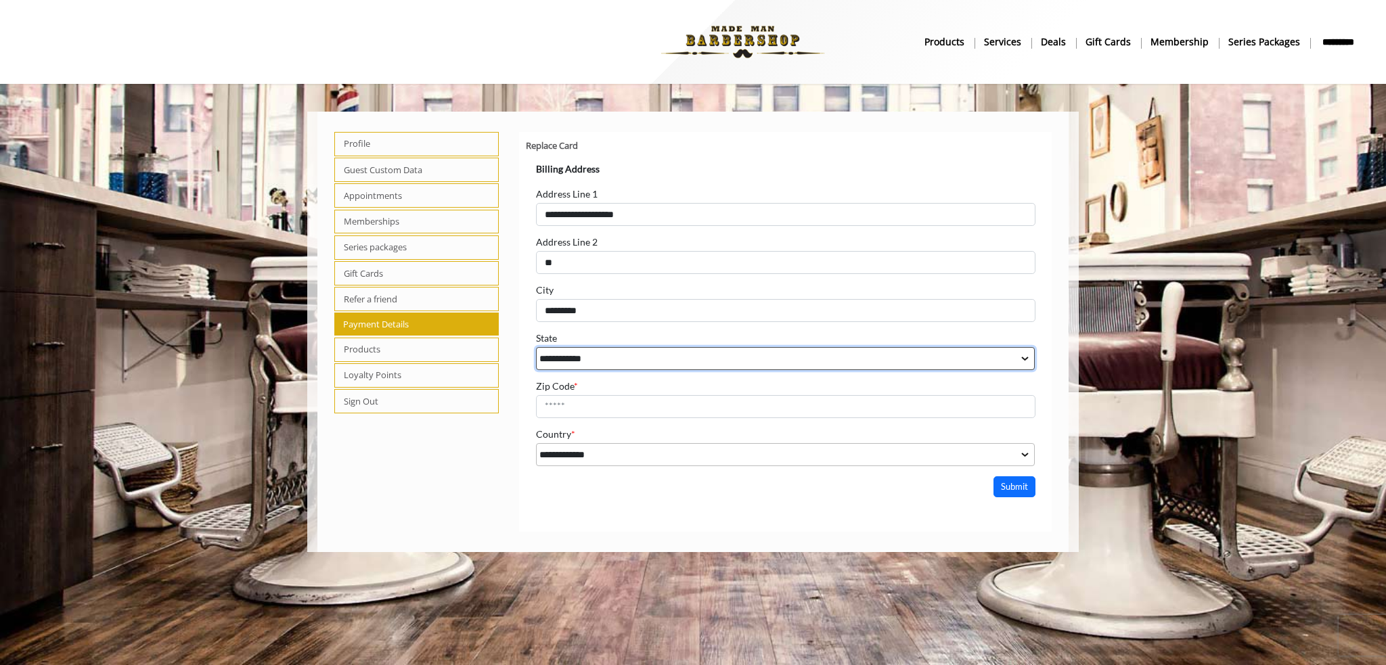
click at [631, 348] on select "**********" at bounding box center [784, 357] width 499 height 23
select select "**"
click at [535, 346] on select "**********" at bounding box center [784, 357] width 499 height 23
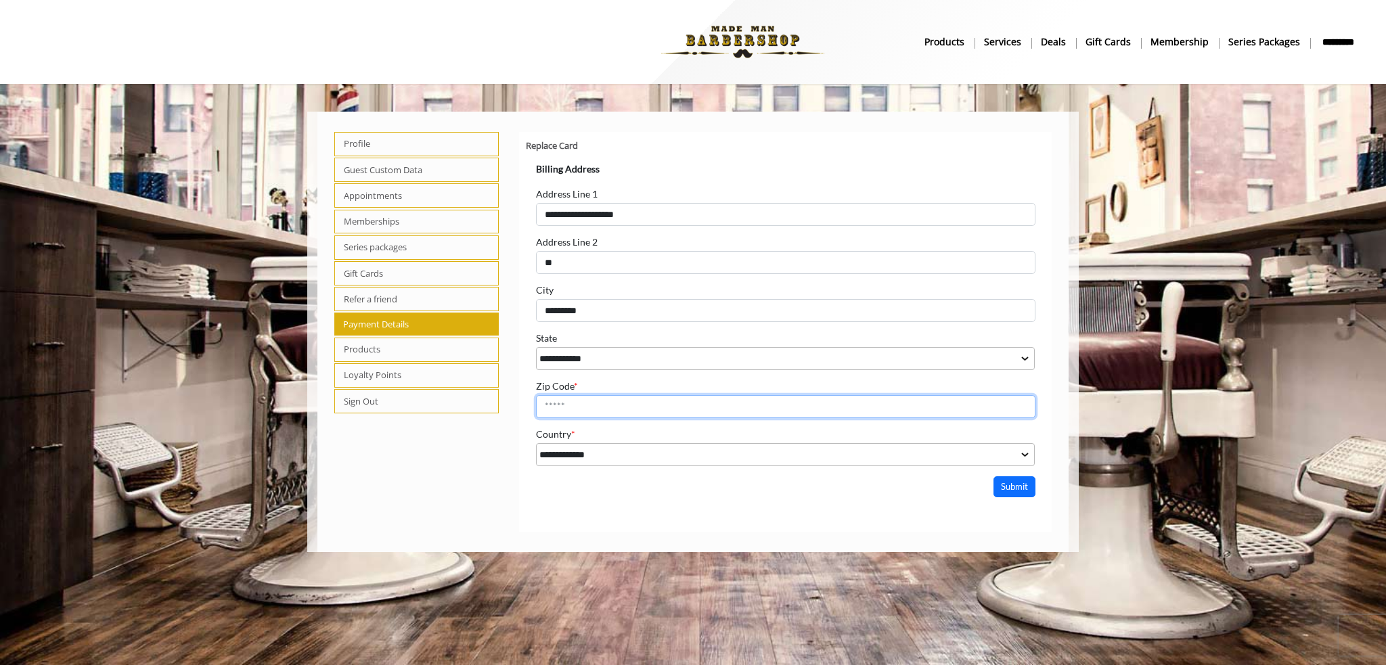
click at [580, 407] on input "Zip Code *" at bounding box center [784, 405] width 499 height 23
type input "*****"
click at [1008, 474] on html "**********" at bounding box center [785, 324] width 520 height 344
click at [1018, 480] on button "Submit" at bounding box center [1014, 486] width 42 height 21
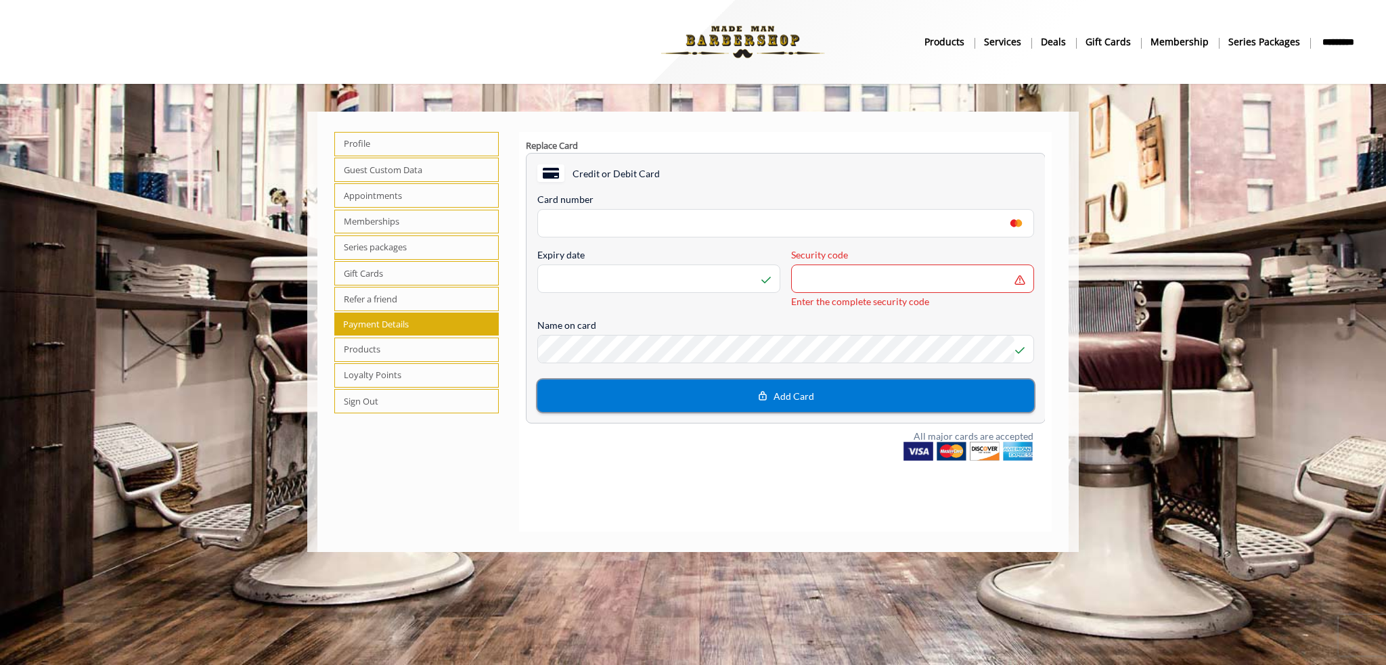
click at [746, 392] on button "Add Card" at bounding box center [785, 395] width 497 height 32
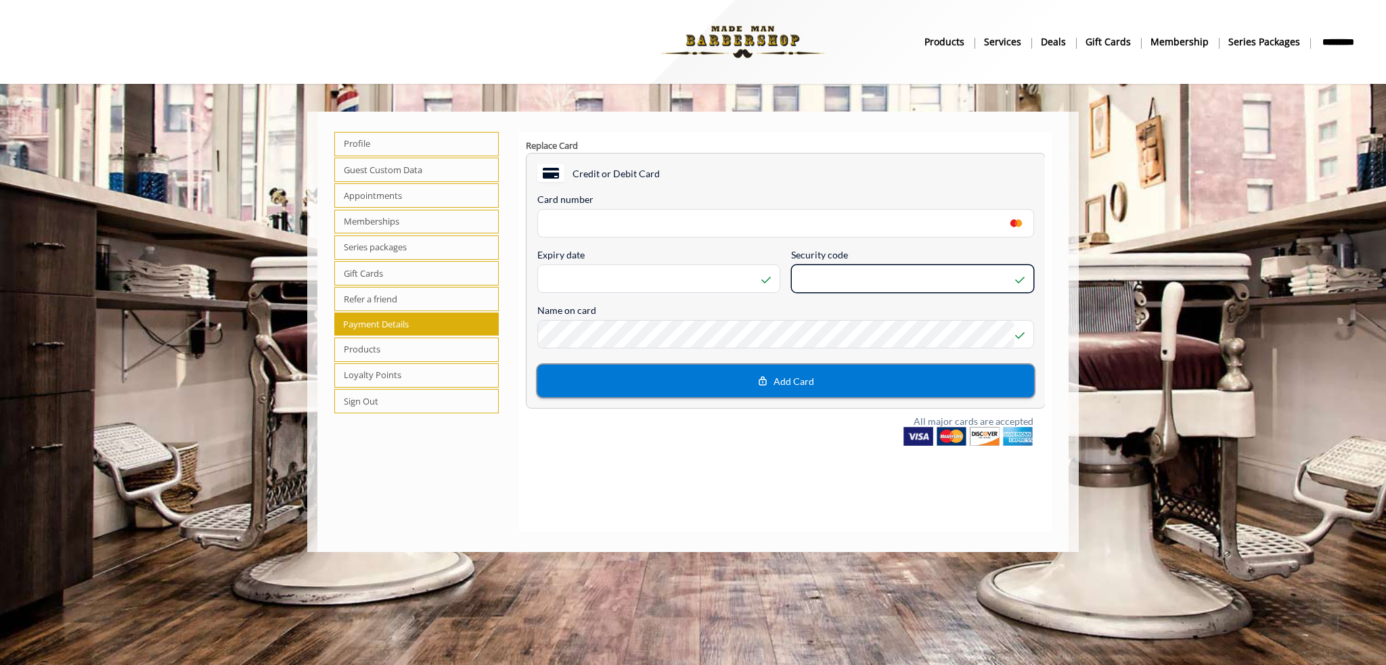
click at [817, 369] on button "Add Card" at bounding box center [785, 380] width 497 height 32
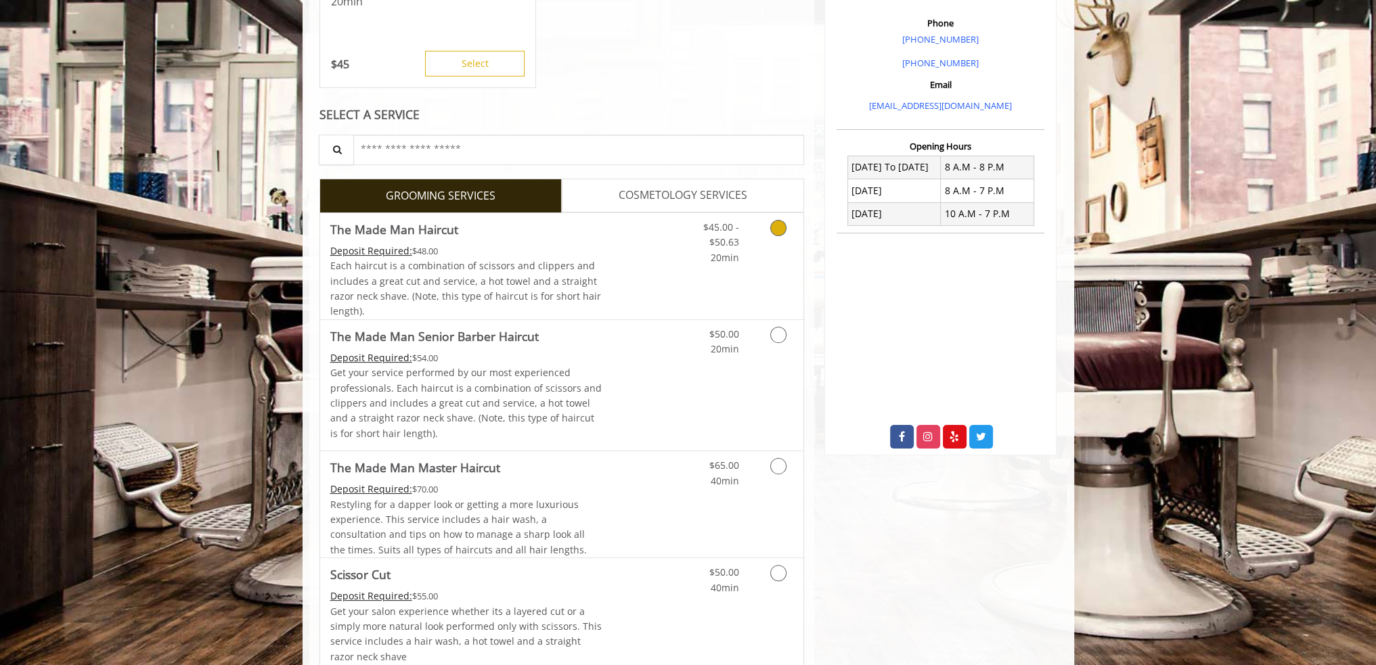
scroll to position [406, 0]
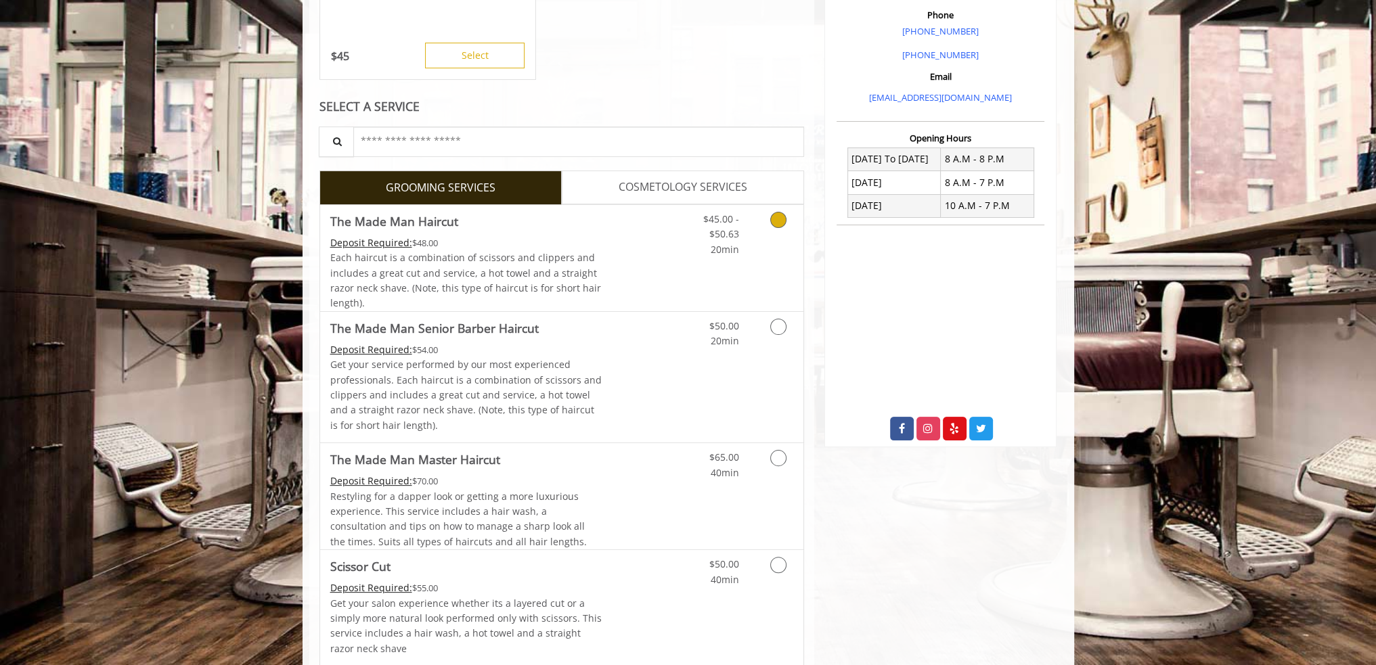
click at [788, 210] on link "Grooming services" at bounding box center [776, 231] width 35 height 52
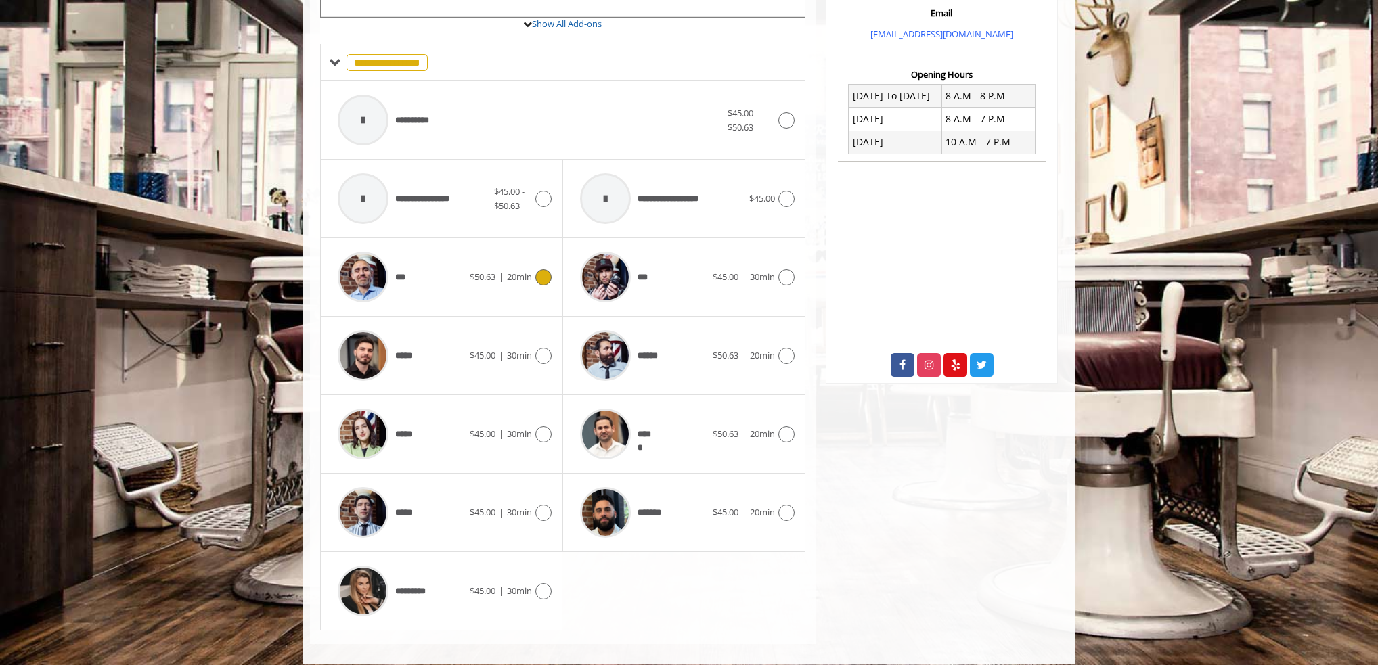
scroll to position [480, 0]
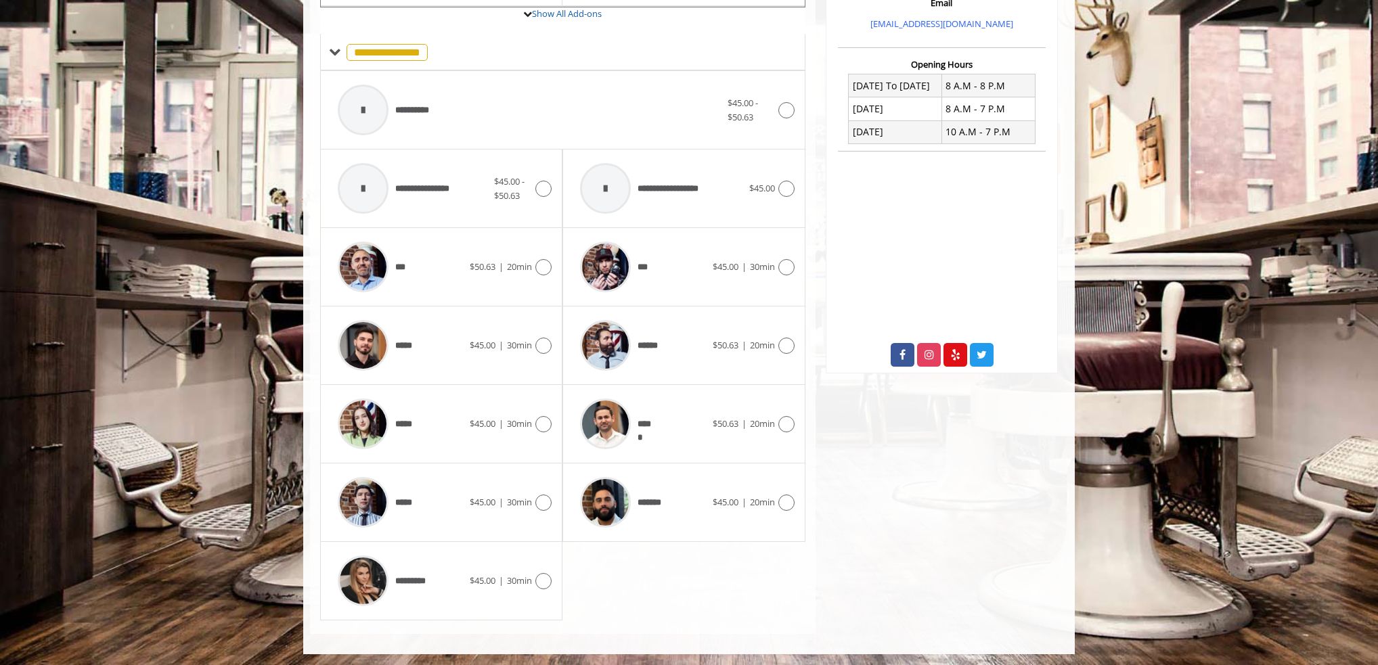
click at [538, 497] on icon at bounding box center [543, 503] width 16 height 16
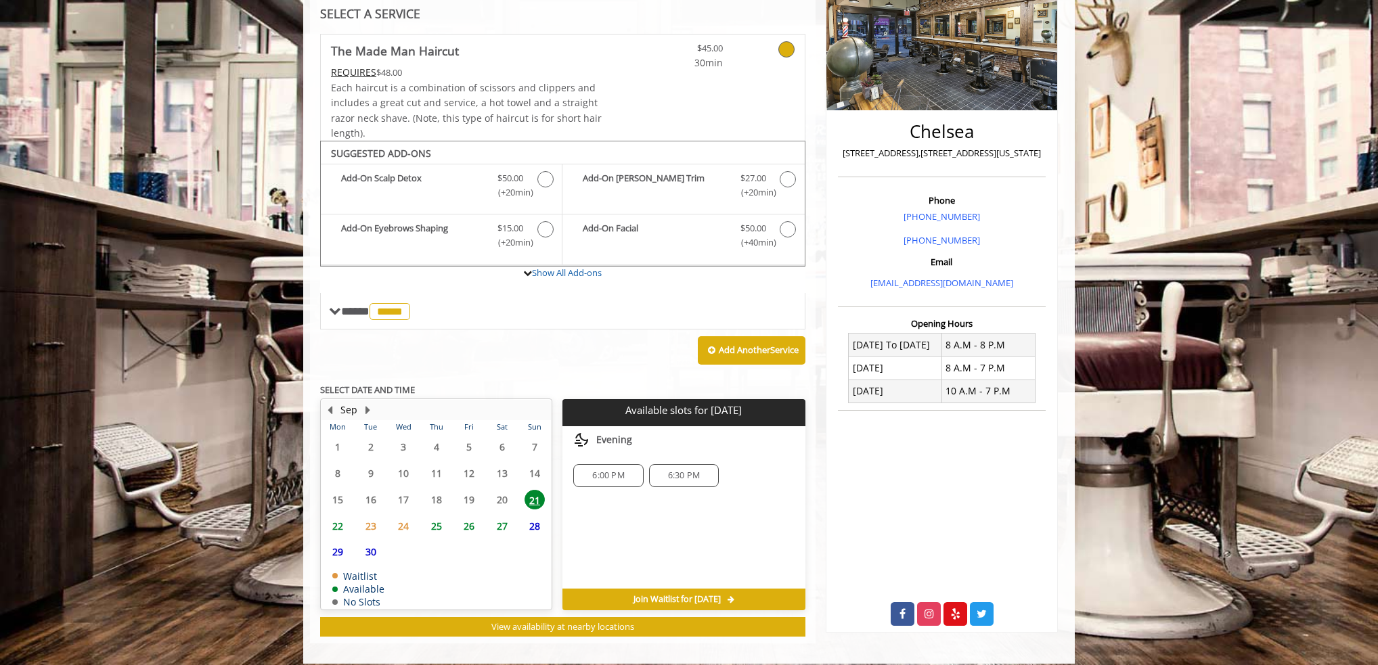
scroll to position [230, 0]
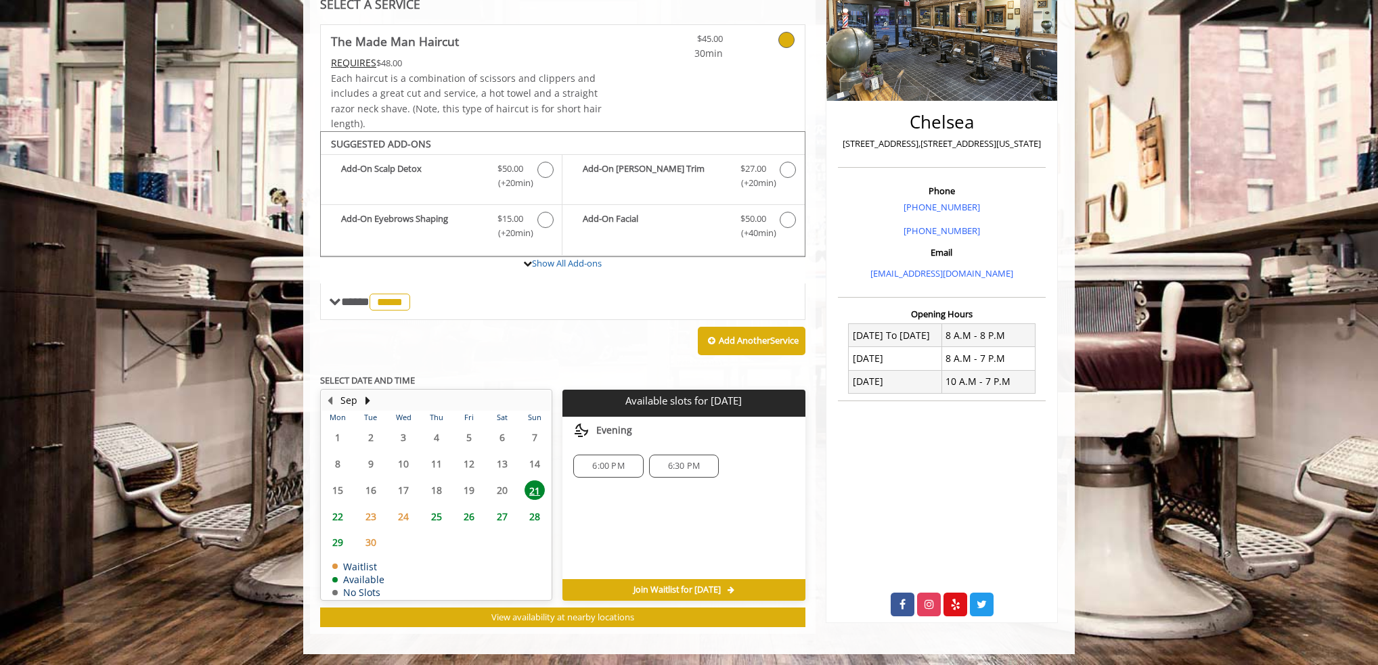
click at [620, 461] on span "6:00 PM" at bounding box center [608, 466] width 32 height 11
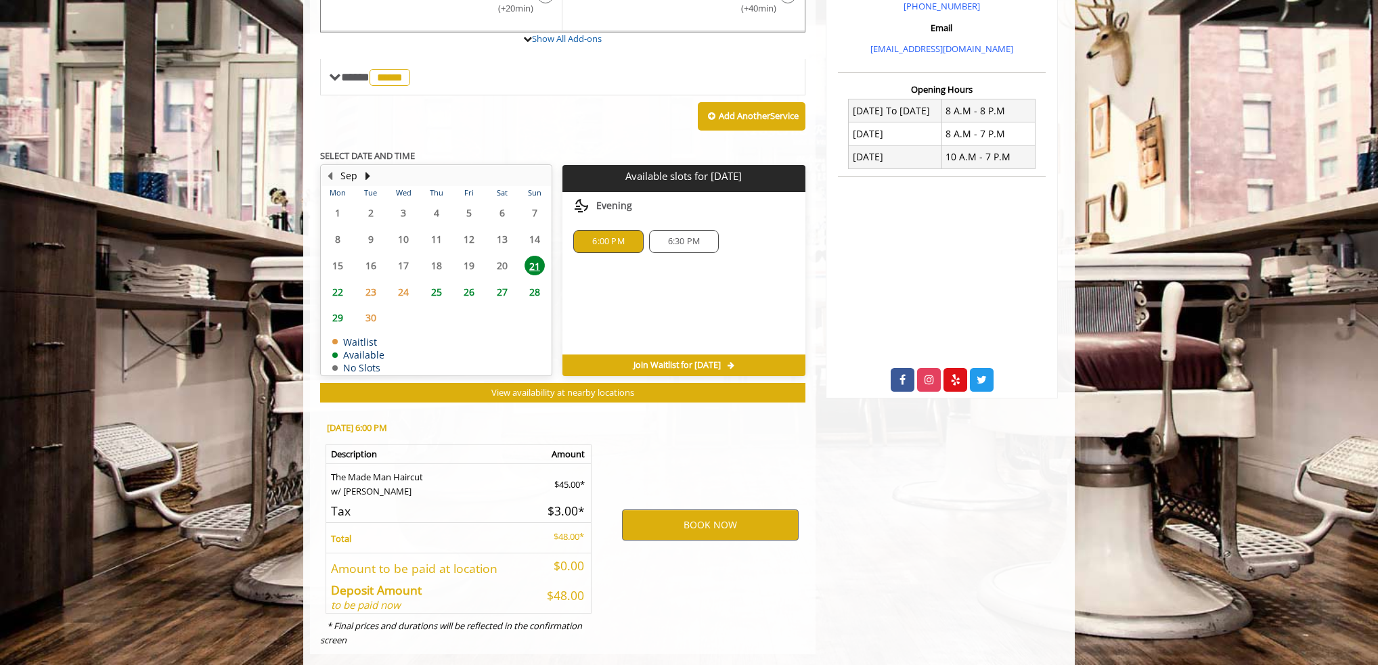
scroll to position [474, 0]
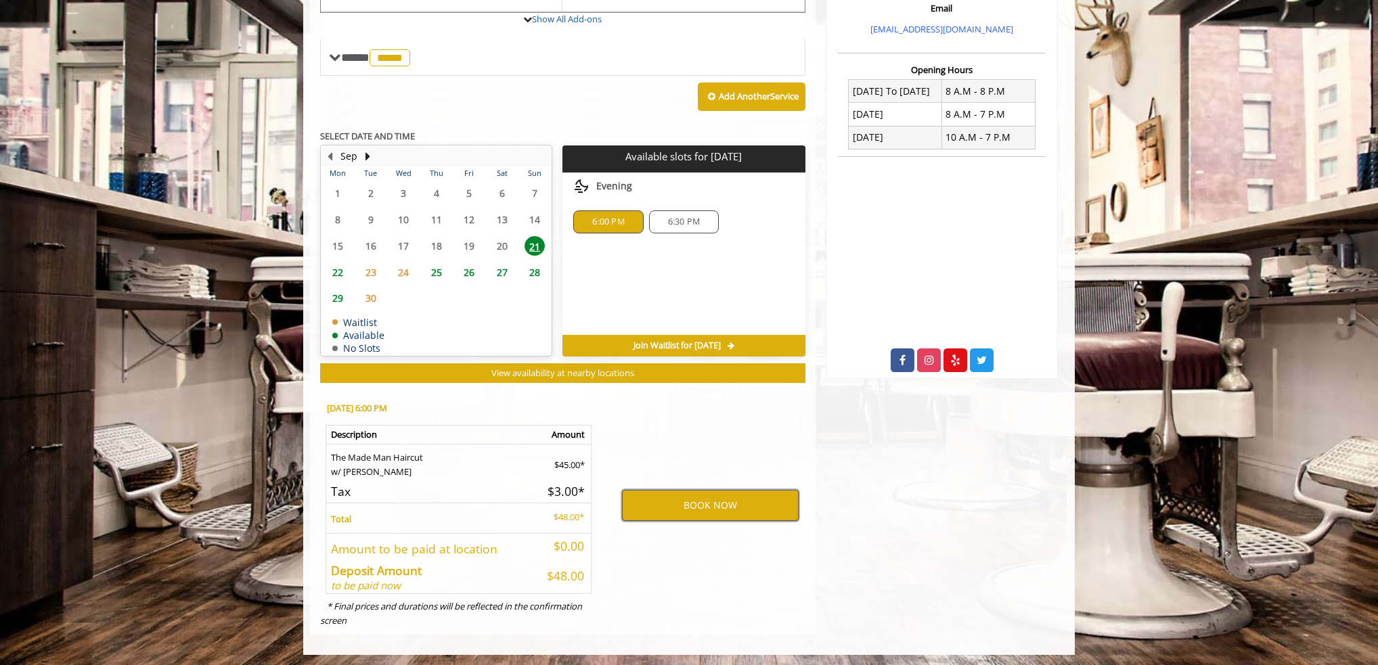
click at [727, 507] on button "BOOK NOW" at bounding box center [710, 505] width 177 height 31
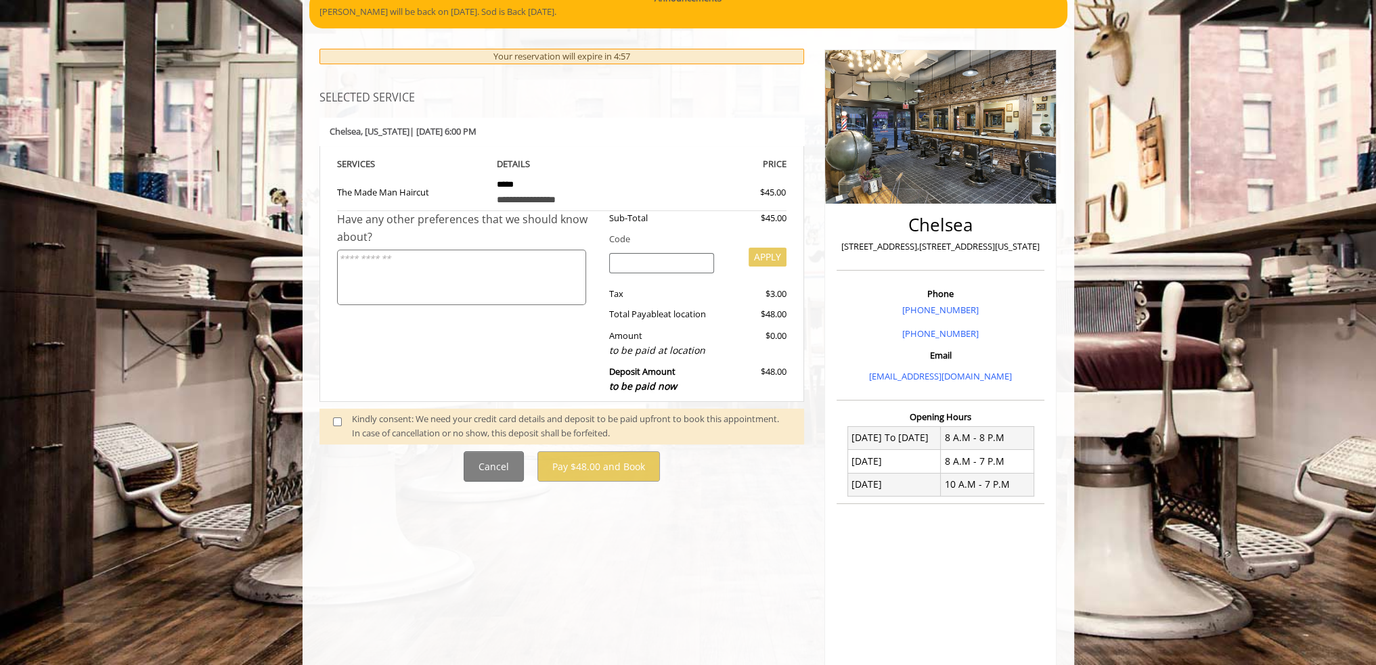
scroll to position [135, 0]
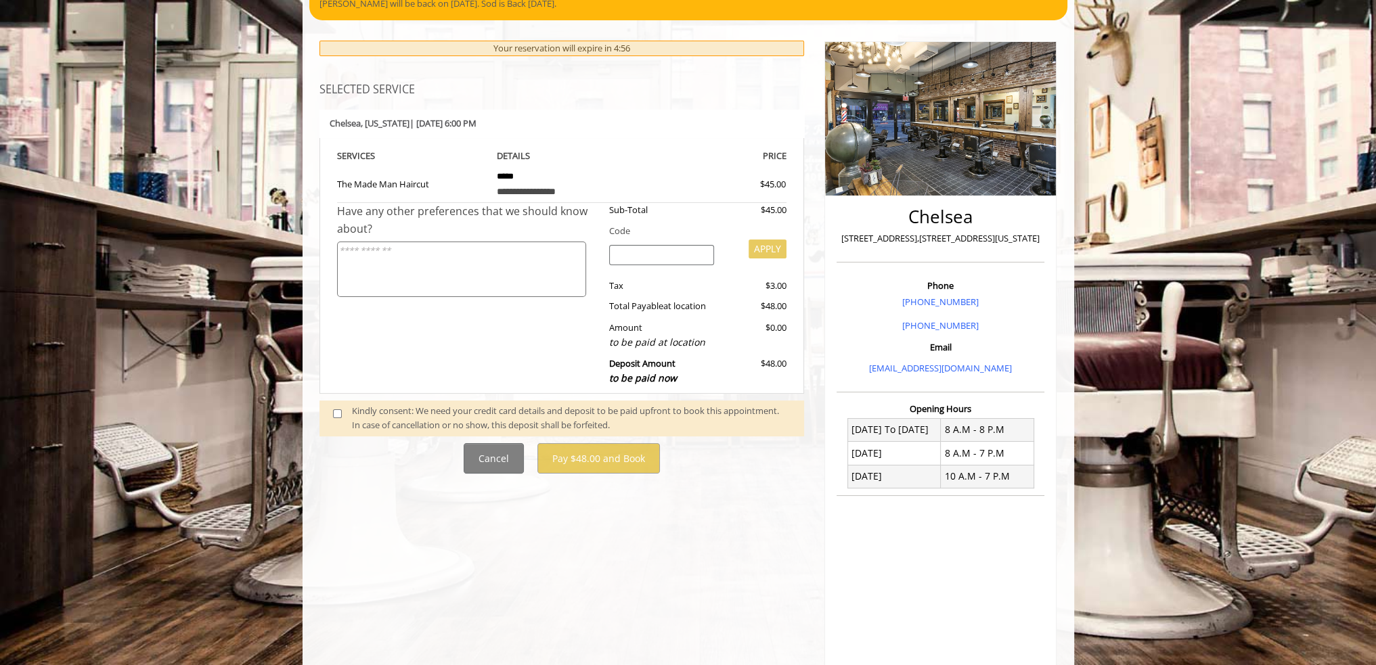
drag, startPoint x: 256, startPoint y: 408, endPoint x: 342, endPoint y: 413, distance: 85.4
click at [269, 411] on body "**********" at bounding box center [688, 357] width 1376 height 762
click at [348, 413] on span at bounding box center [343, 418] width 40 height 28
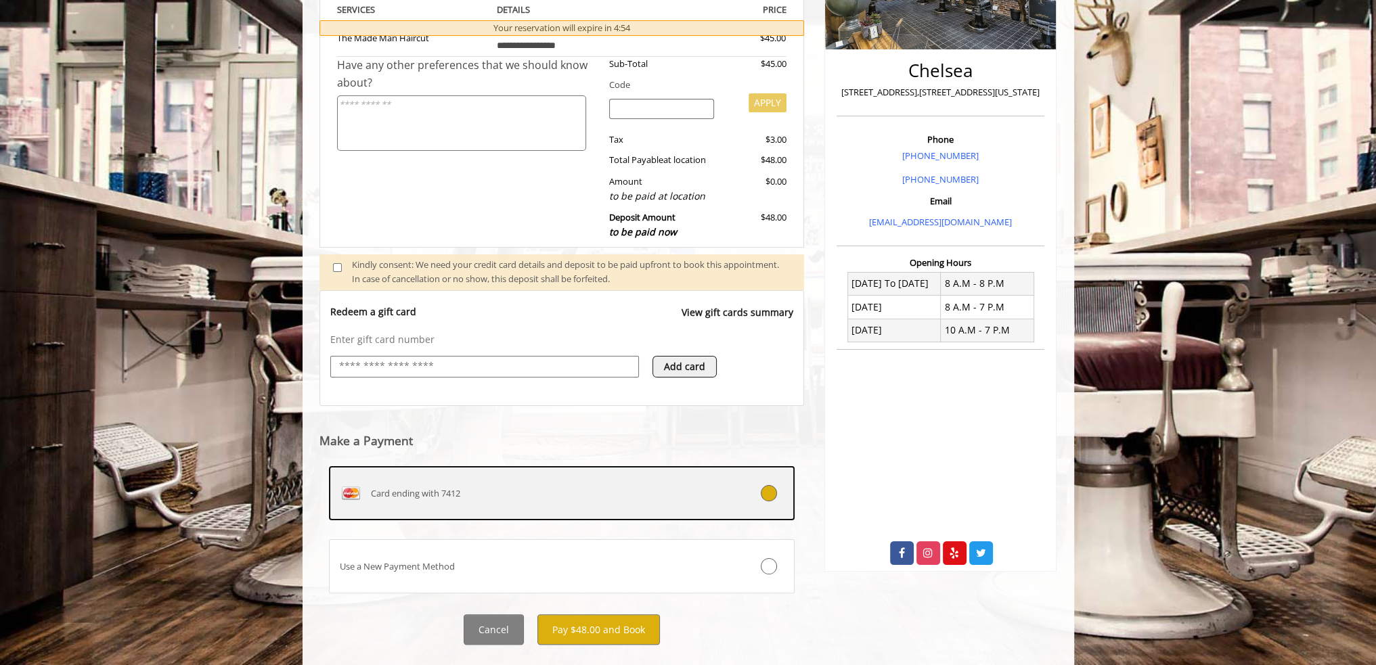
scroll to position [307, 0]
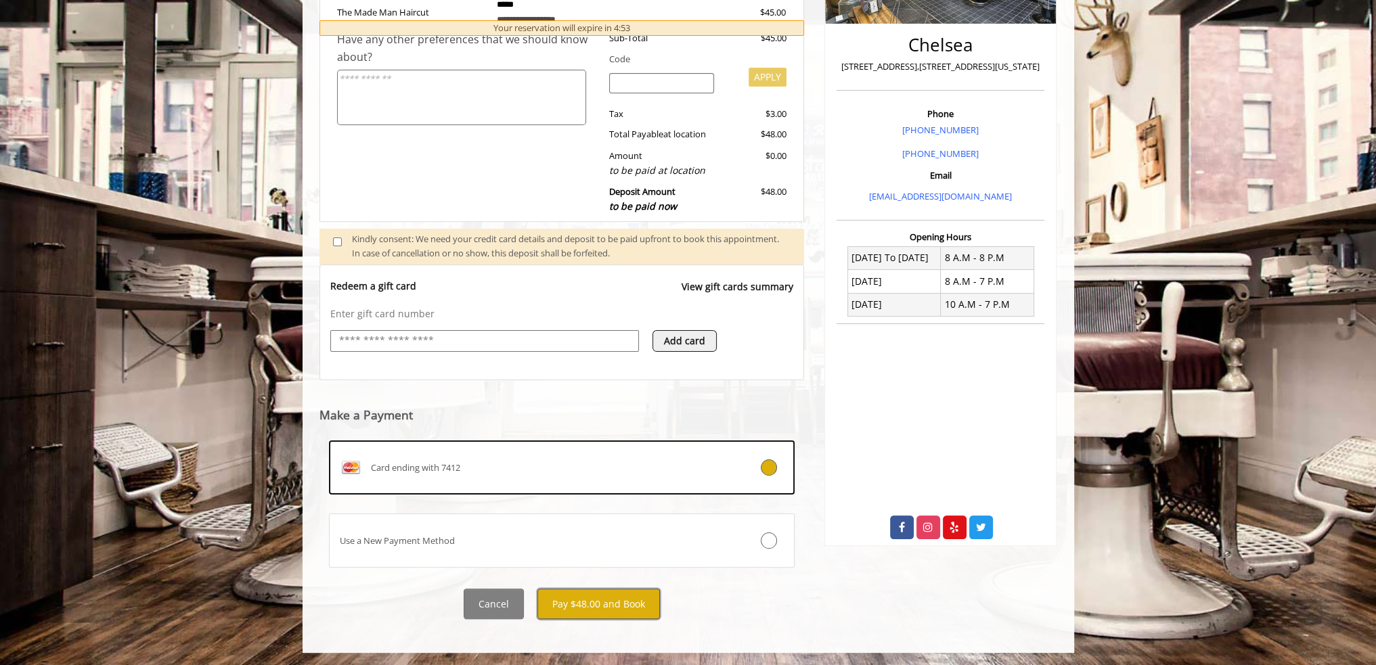
click at [608, 604] on button "Pay $48.00 and Book" at bounding box center [598, 604] width 122 height 30
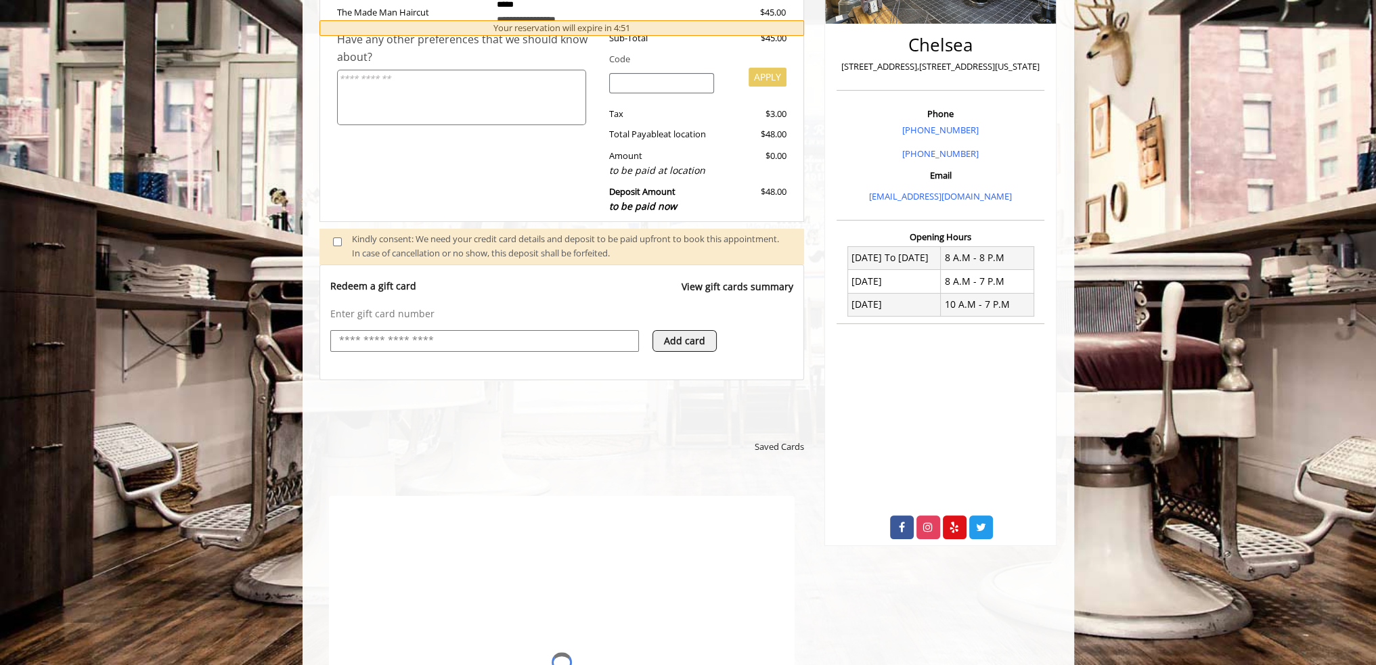
scroll to position [0, 0]
